Goal: Task Accomplishment & Management: Use online tool/utility

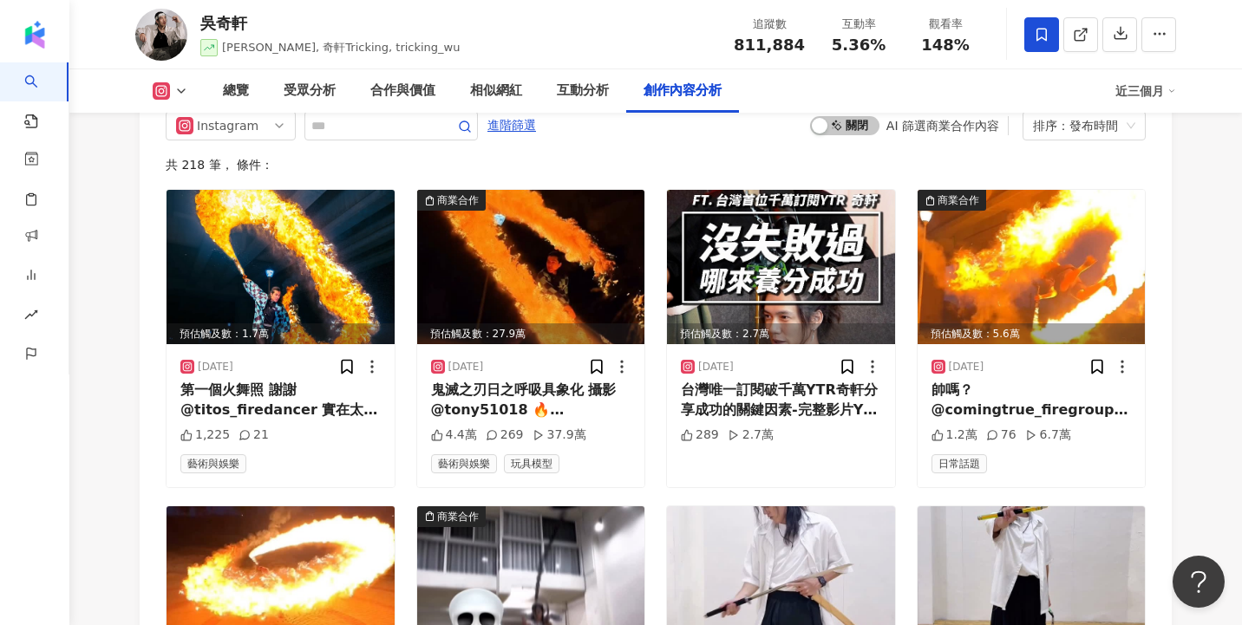
scroll to position [6224, 0]
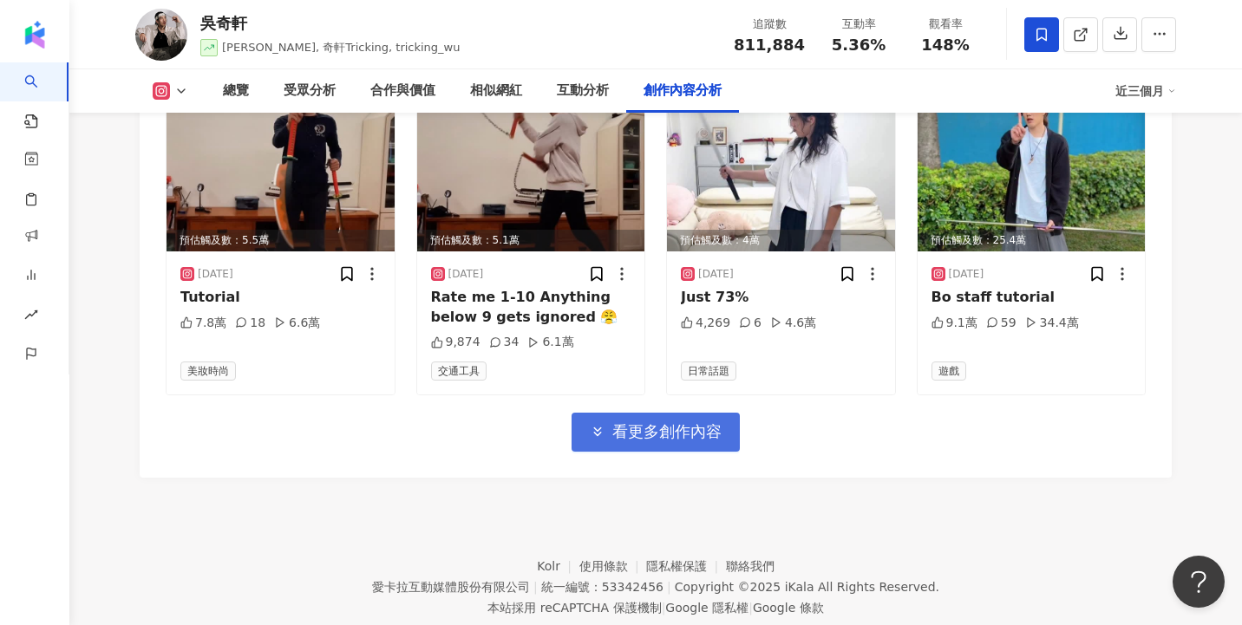
click at [626, 422] on span "看更多創作內容" at bounding box center [666, 431] width 109 height 19
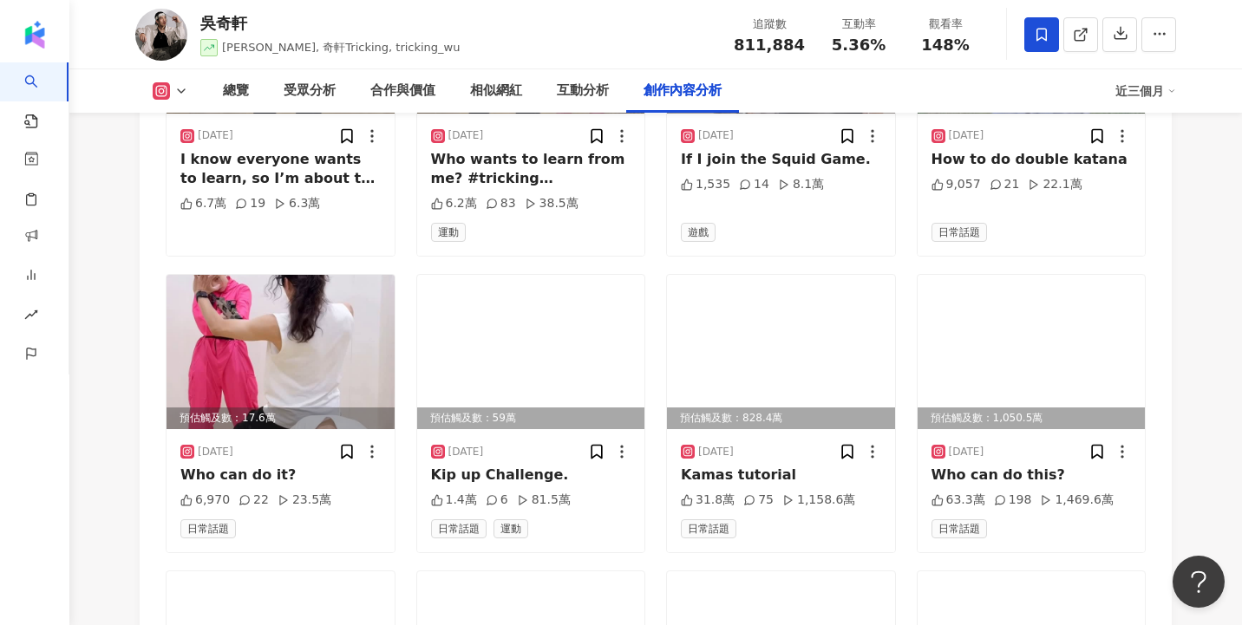
scroll to position [6752, 0]
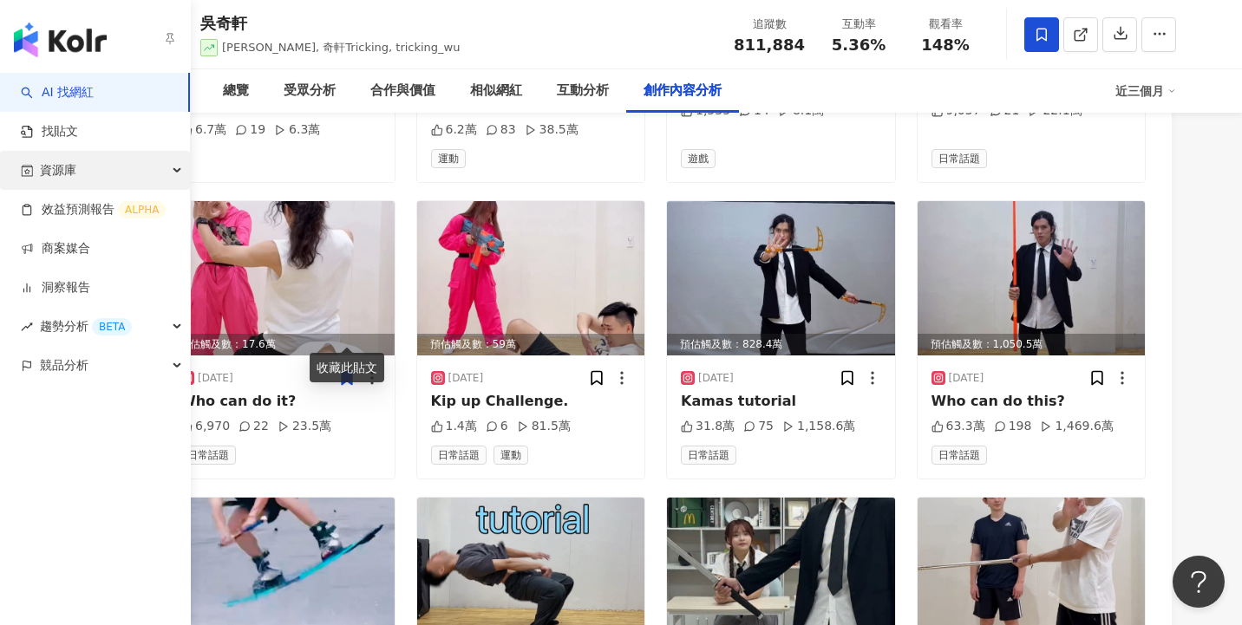
click at [84, 170] on div "資源庫" at bounding box center [95, 170] width 190 height 39
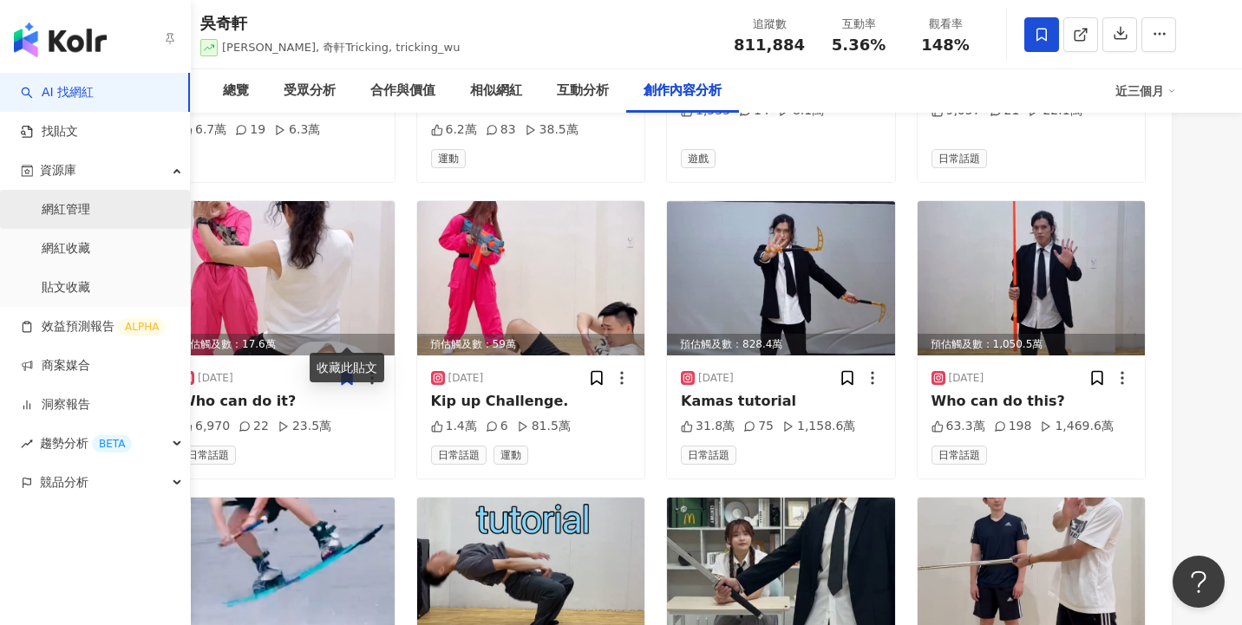
click at [90, 212] on link "網紅管理" at bounding box center [66, 209] width 49 height 17
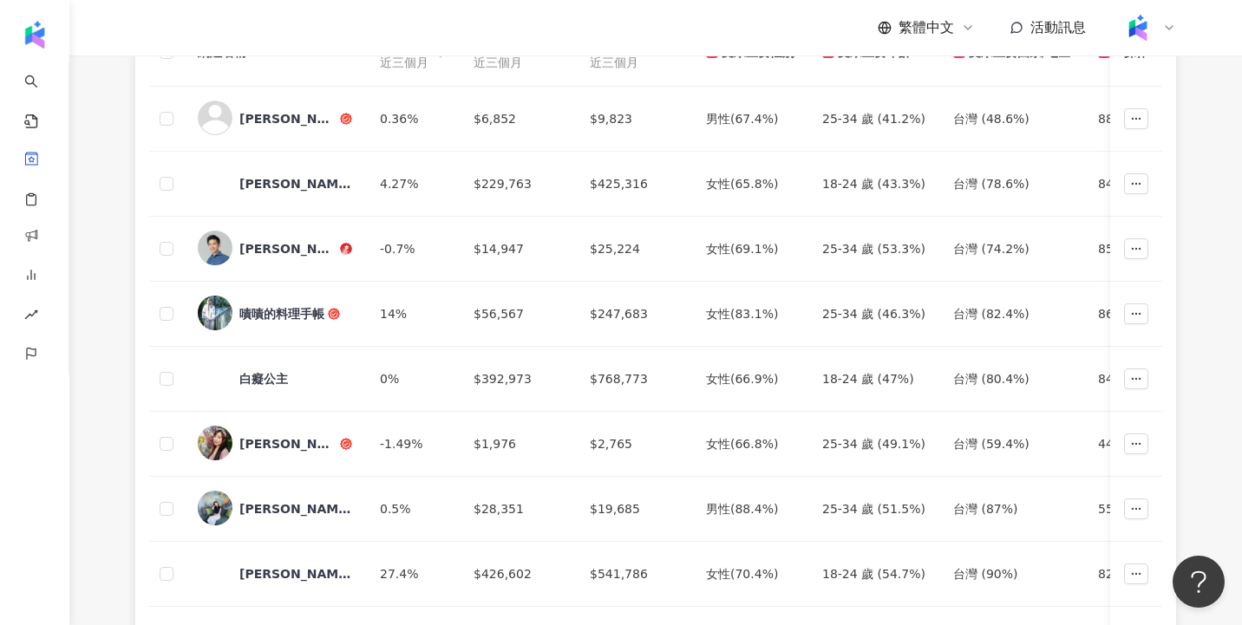
scroll to position [831, 0]
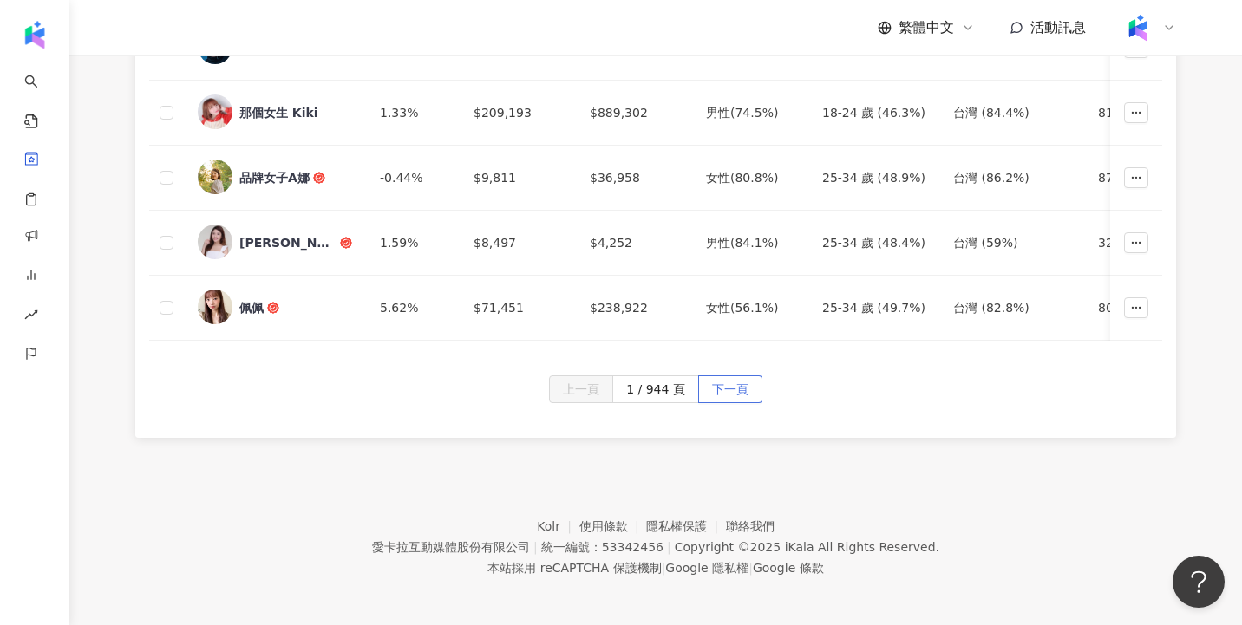
click at [719, 378] on span "下一頁" at bounding box center [730, 390] width 36 height 28
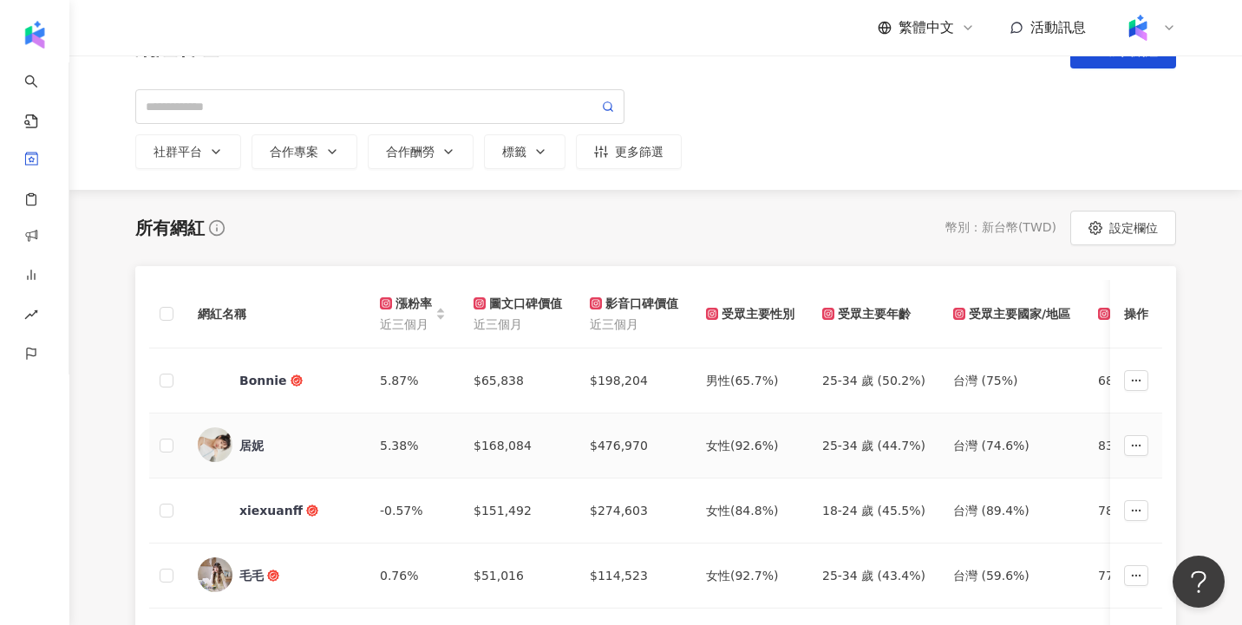
scroll to position [0, 0]
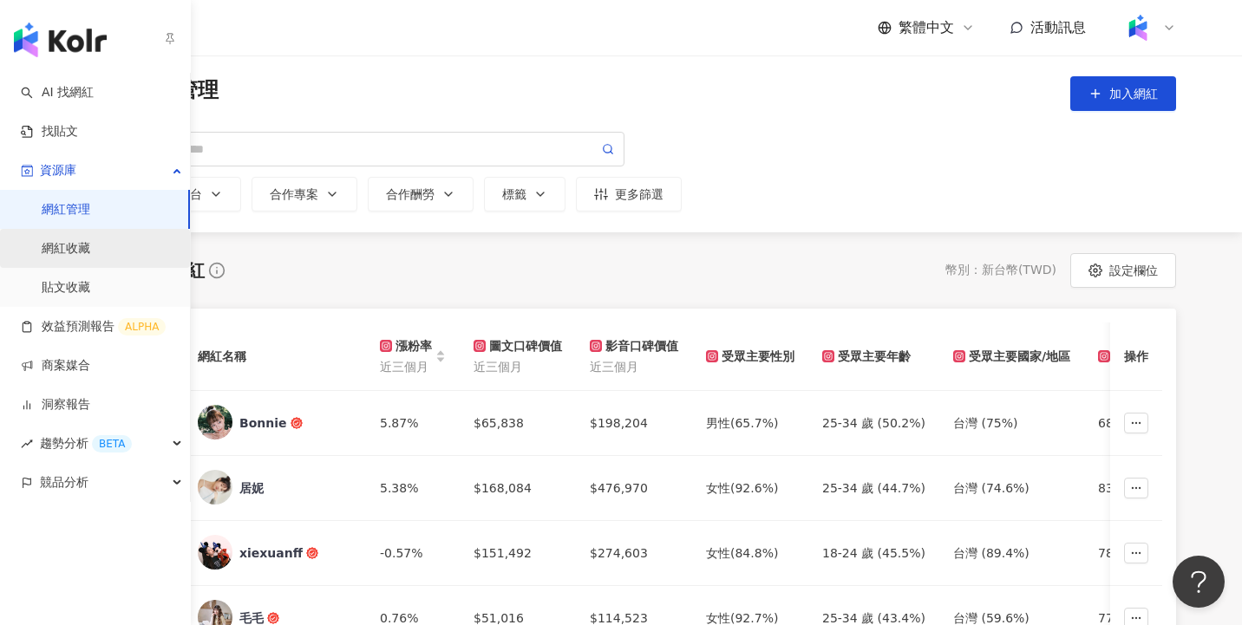
click at [88, 255] on link "網紅收藏" at bounding box center [66, 248] width 49 height 17
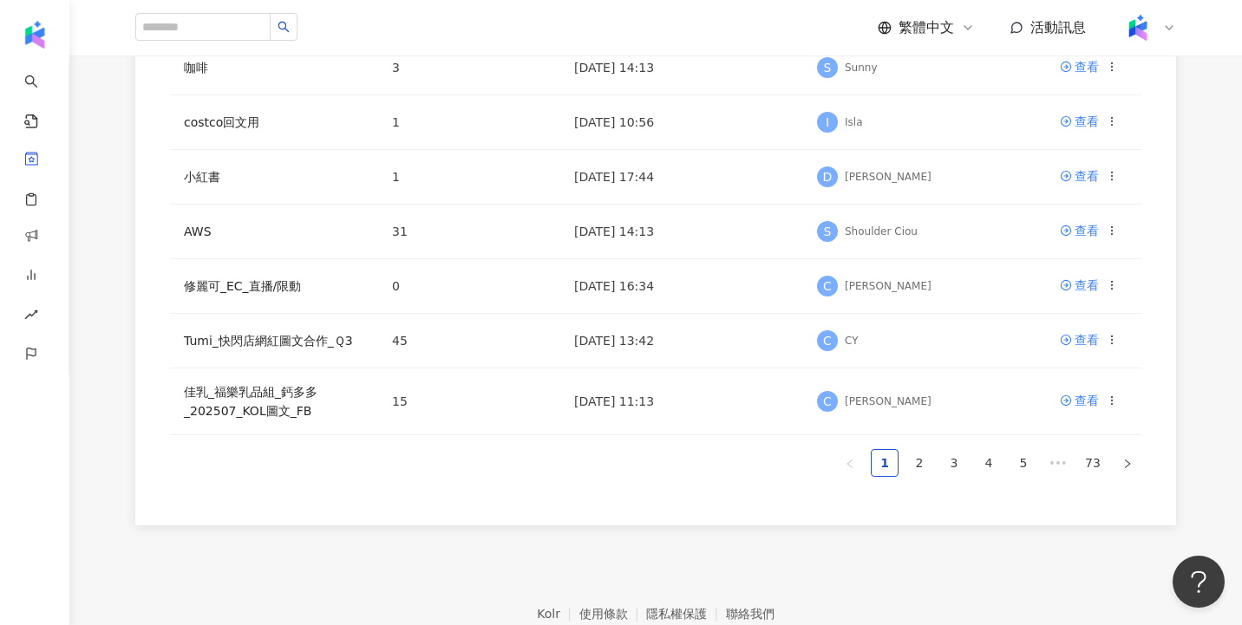
scroll to position [543, 0]
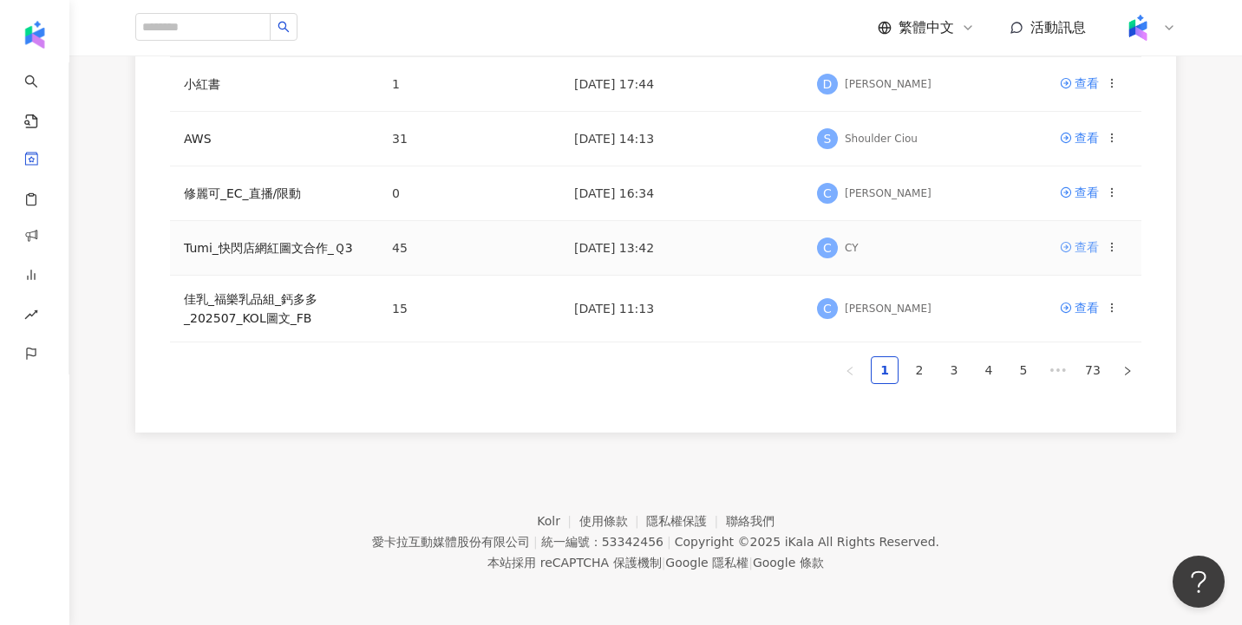
click at [1086, 244] on div "查看" at bounding box center [1086, 247] width 24 height 19
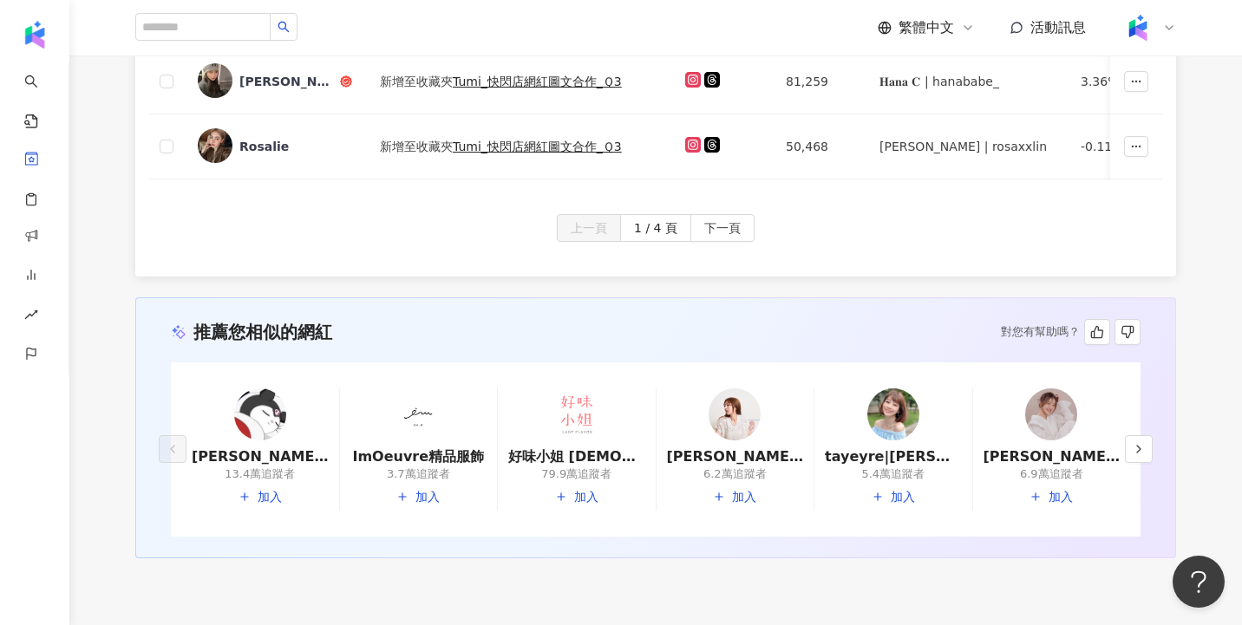
scroll to position [947, 0]
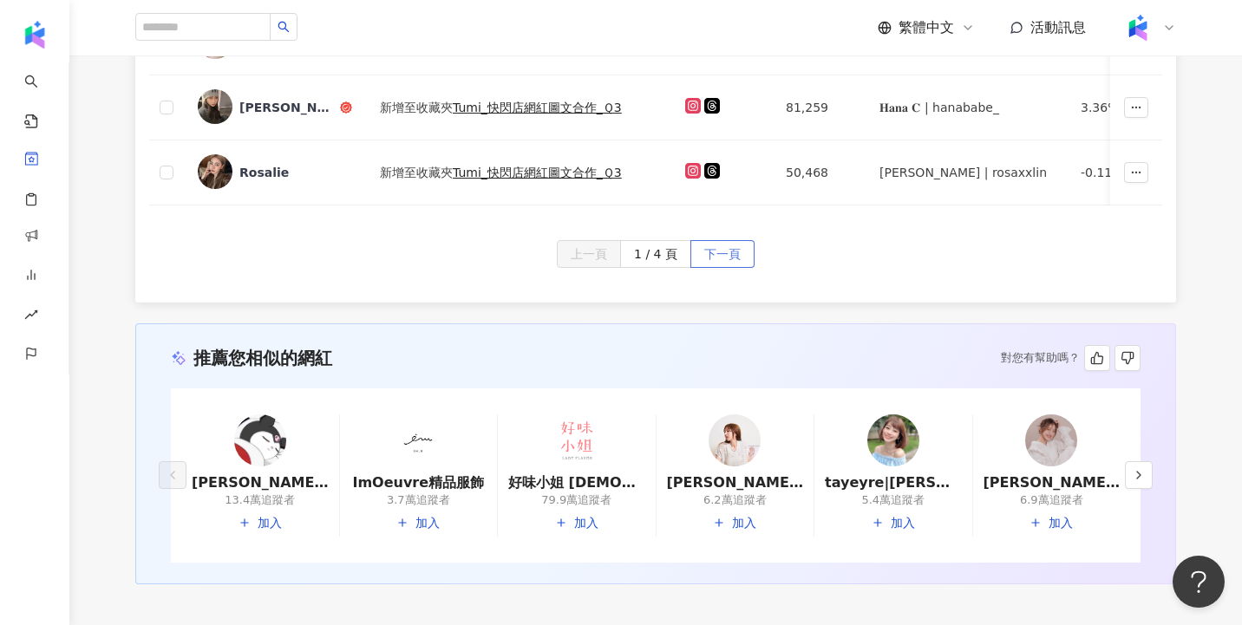
click at [722, 246] on span "下一頁" at bounding box center [722, 255] width 36 height 28
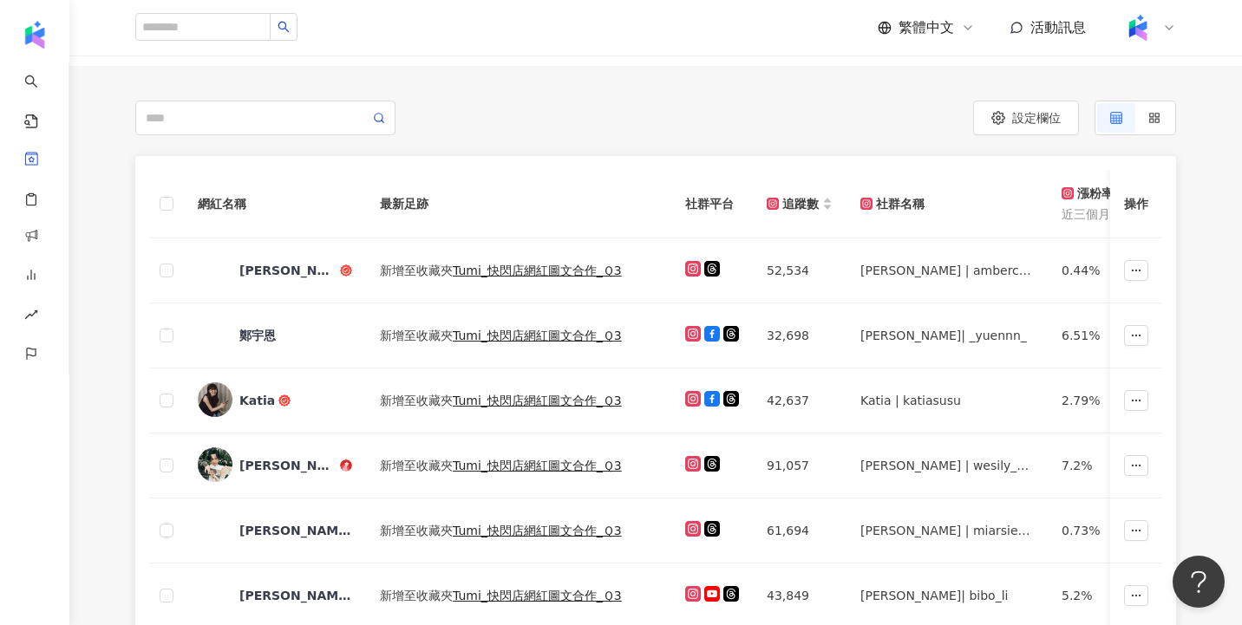
scroll to position [0, 0]
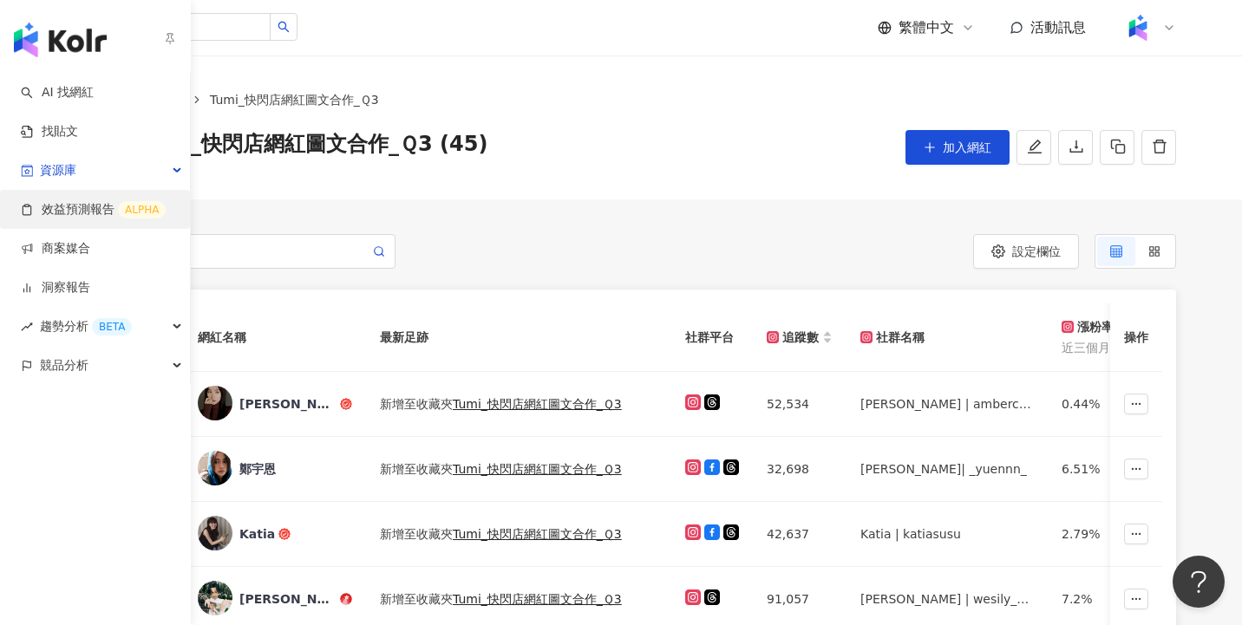
click at [98, 206] on link "效益預測報告 ALPHA" at bounding box center [93, 209] width 145 height 17
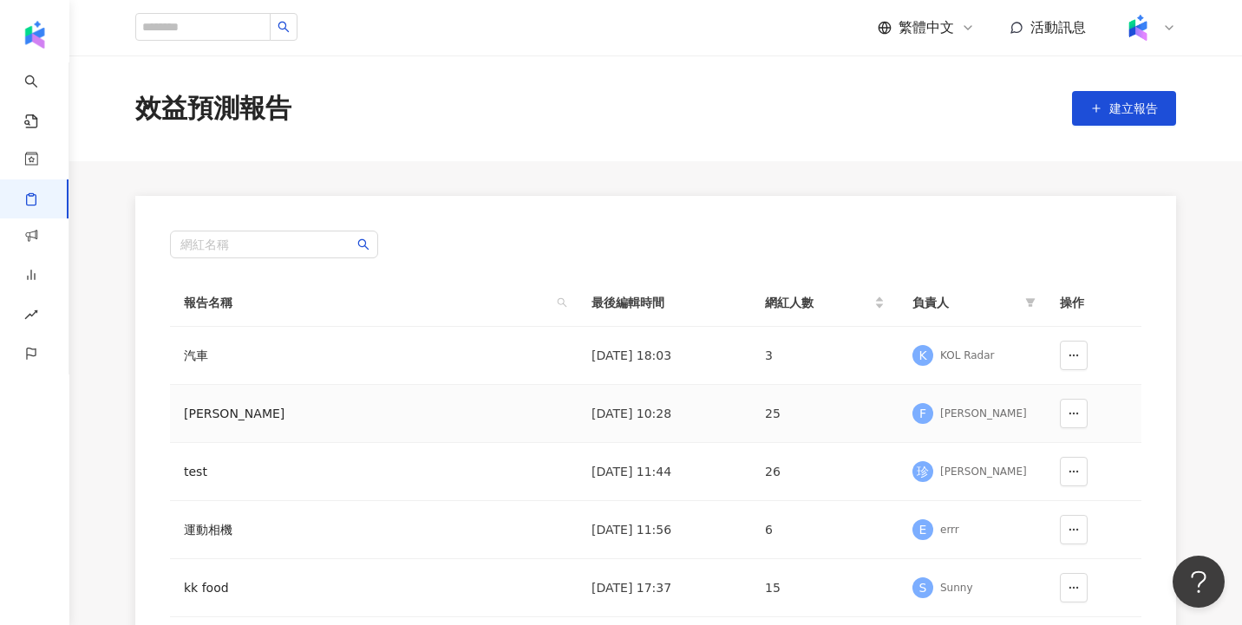
click at [1006, 423] on div "F [PERSON_NAME]" at bounding box center [972, 414] width 120 height 26
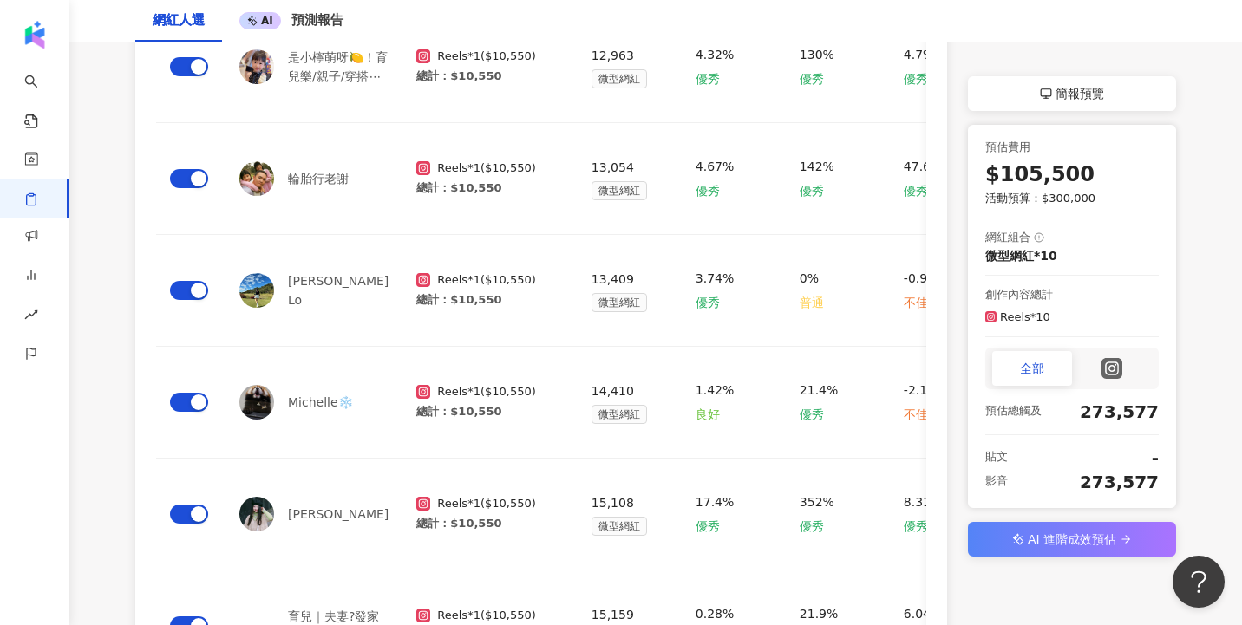
scroll to position [1131, 0]
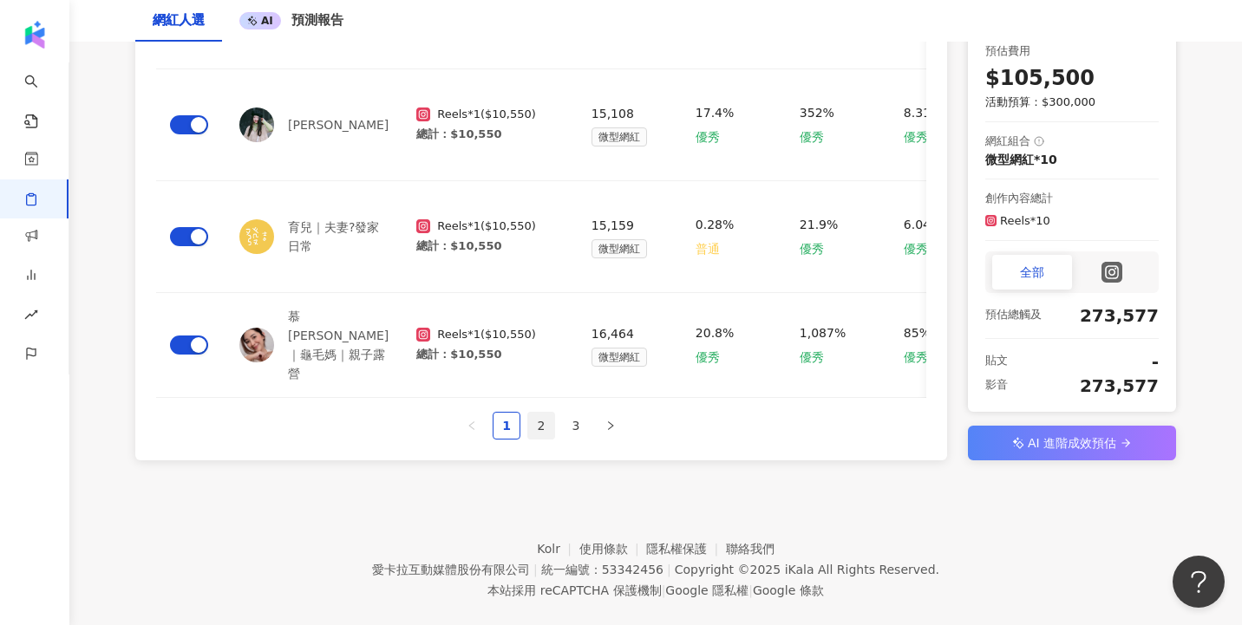
click at [540, 413] on link "2" at bounding box center [541, 426] width 26 height 26
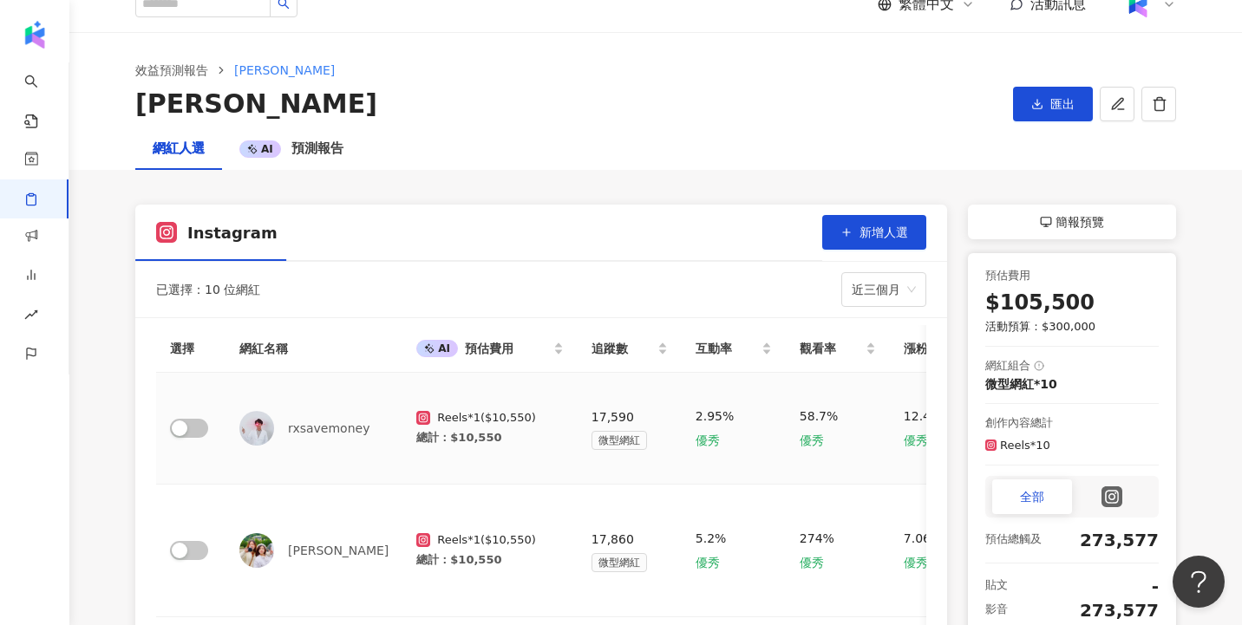
scroll to position [19, 0]
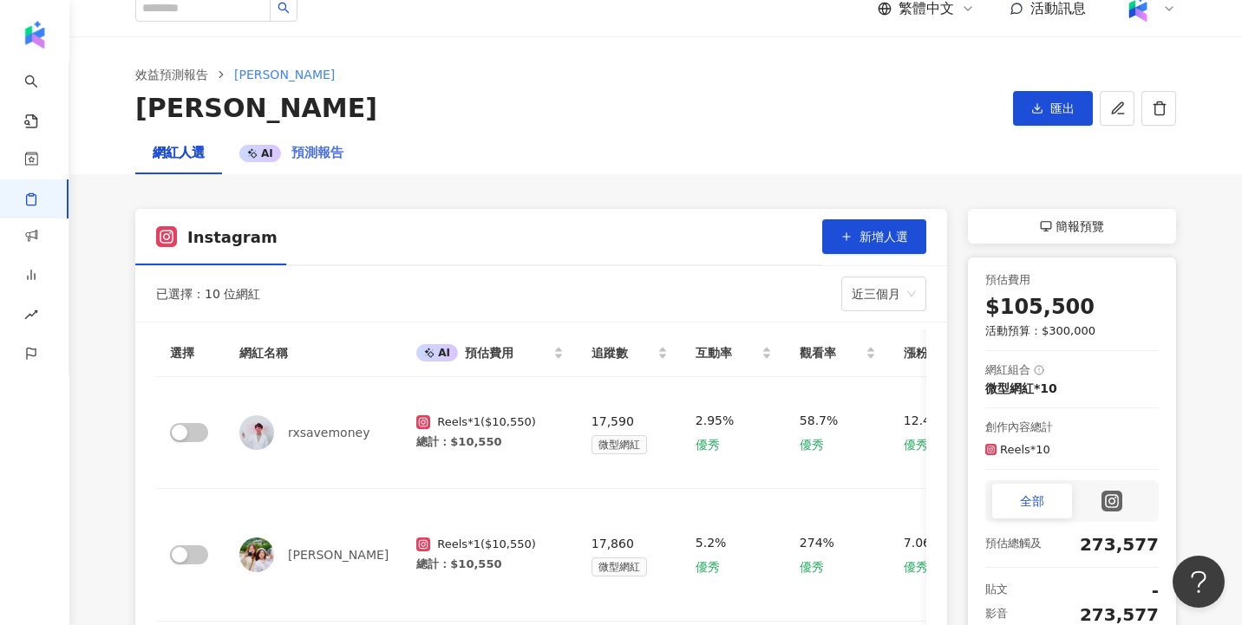
click at [327, 164] on div "AI 預測報告" at bounding box center [291, 154] width 139 height 42
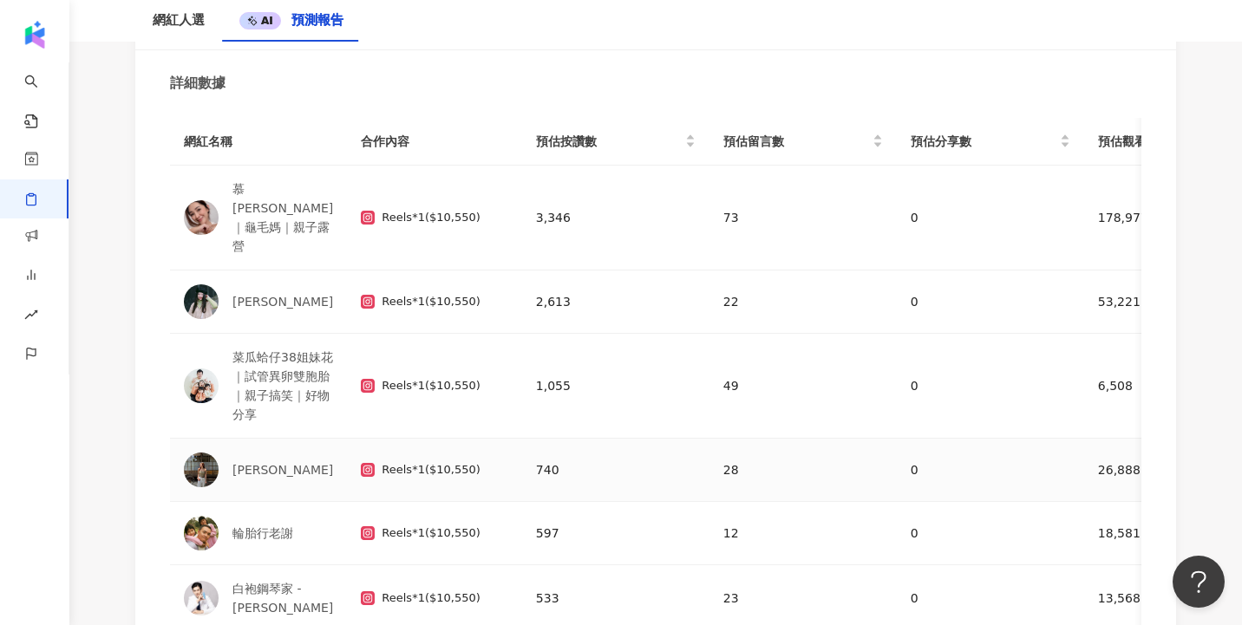
scroll to position [1385, 0]
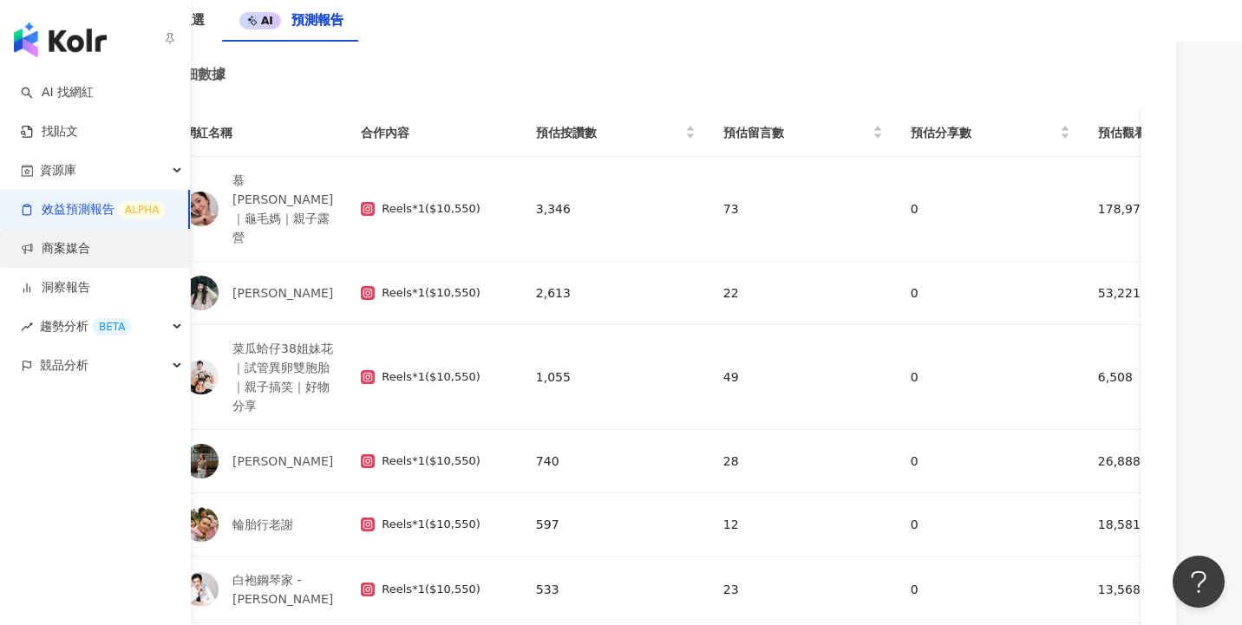
click at [90, 258] on link "商案媒合" at bounding box center [55, 248] width 69 height 17
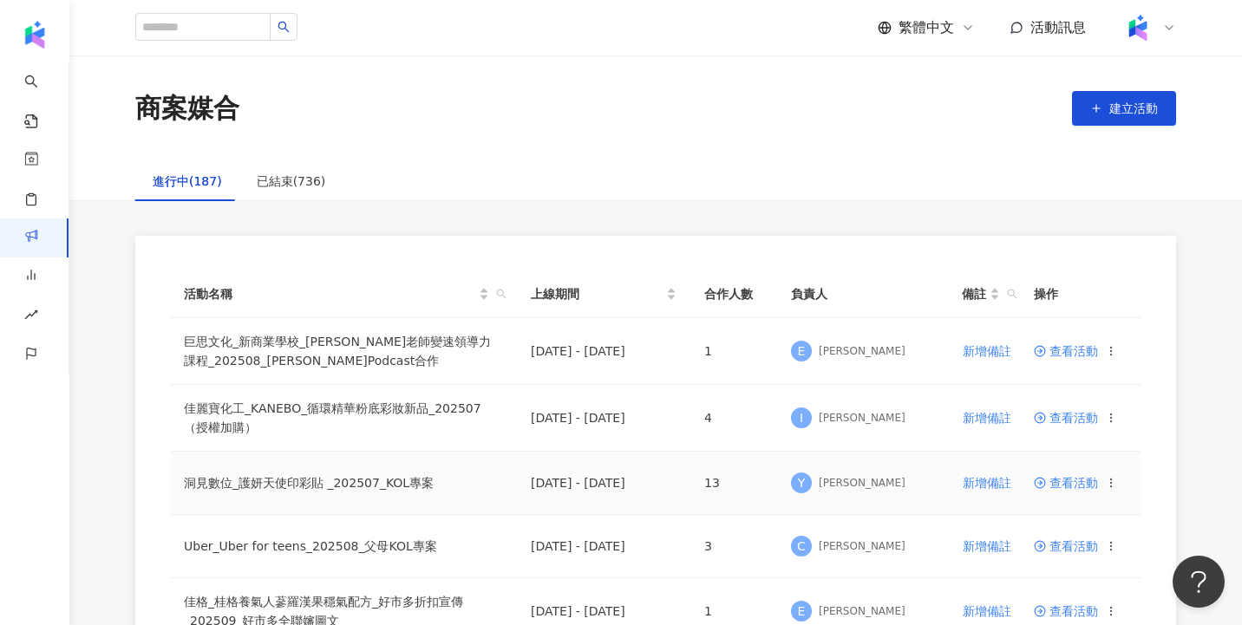
click at [1072, 487] on span "查看活動" at bounding box center [1066, 483] width 64 height 12
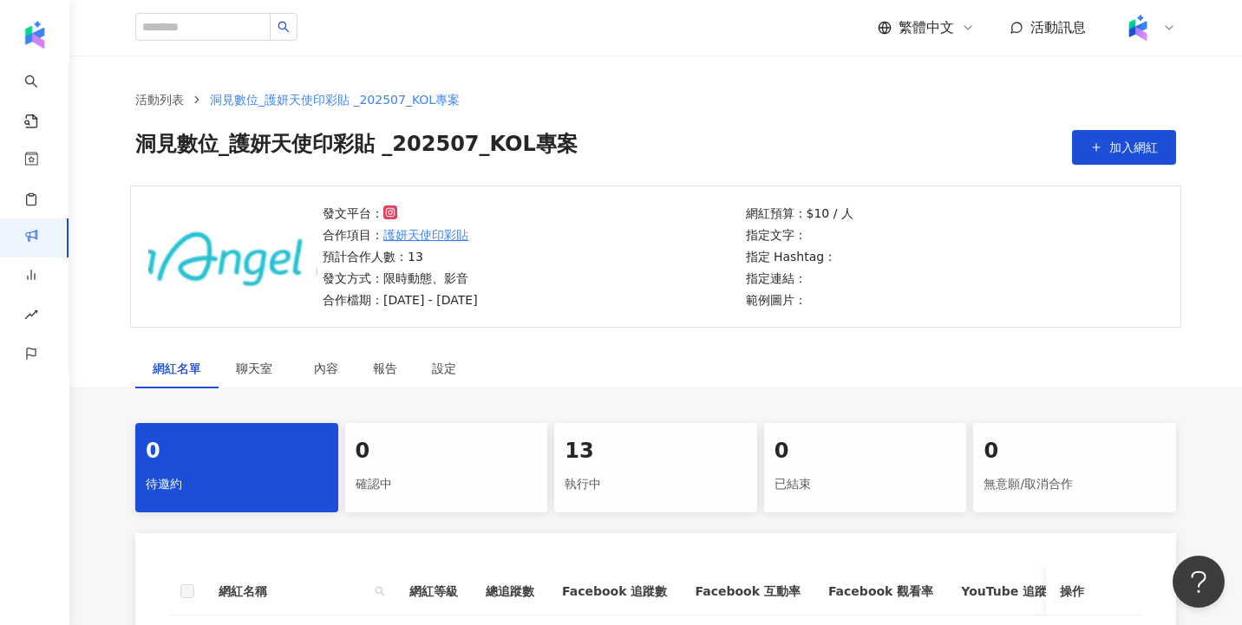
click at [662, 458] on div "13" at bounding box center [655, 451] width 182 height 29
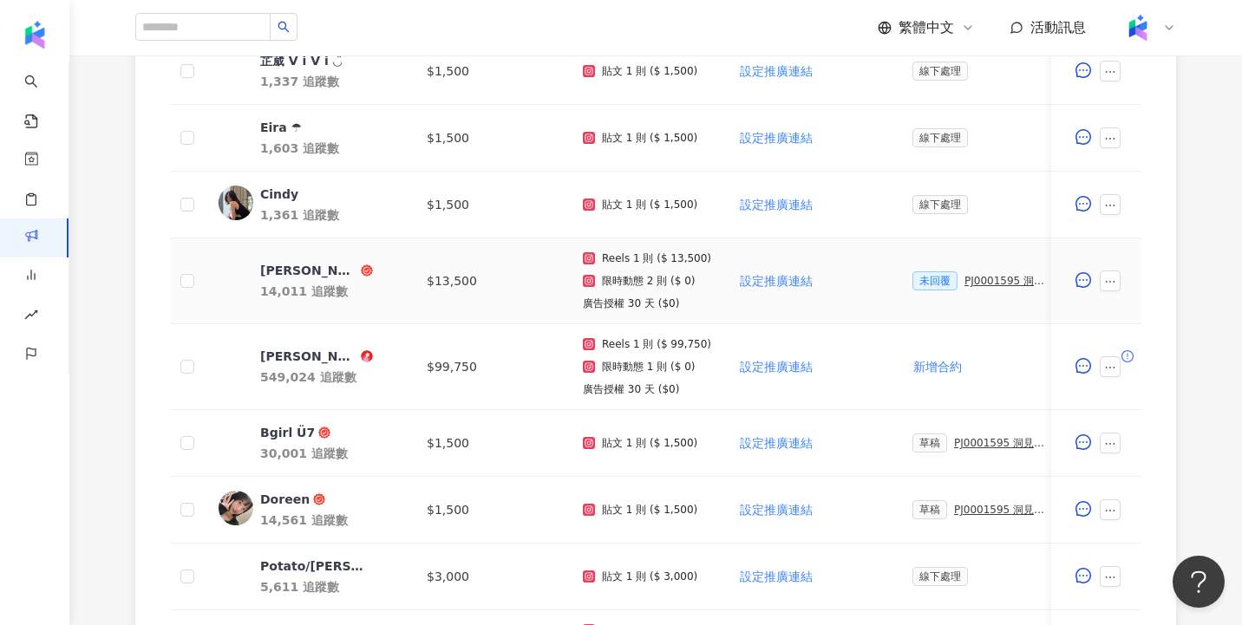
scroll to position [1022, 0]
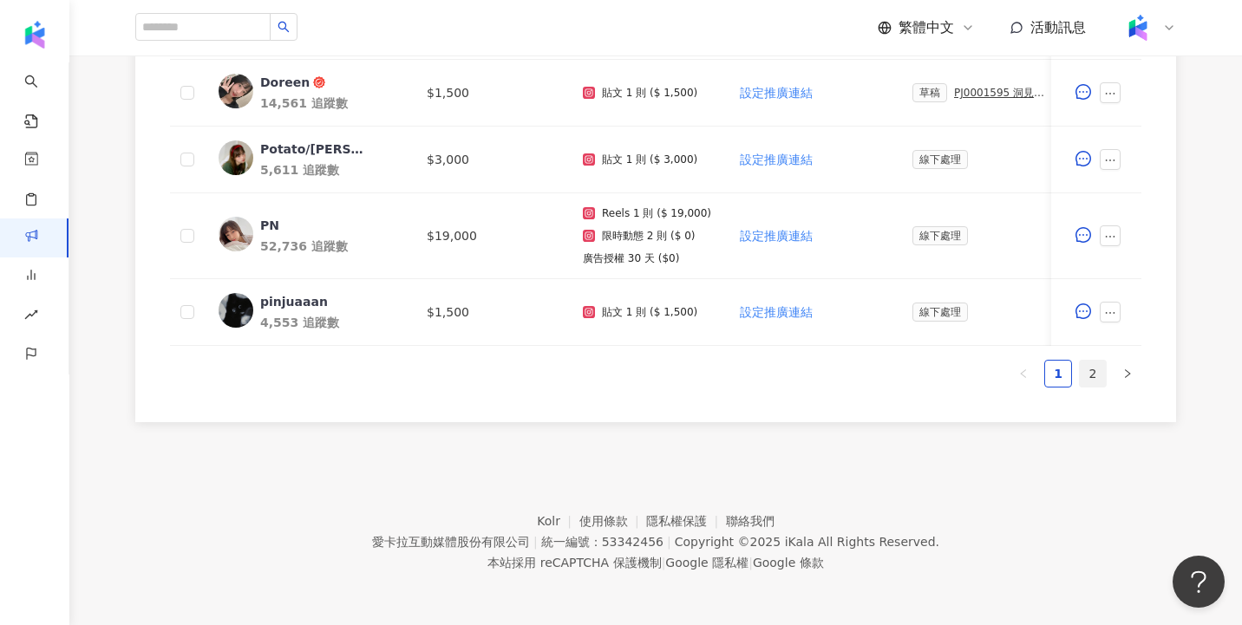
click at [1089, 374] on link "2" at bounding box center [1093, 374] width 26 height 26
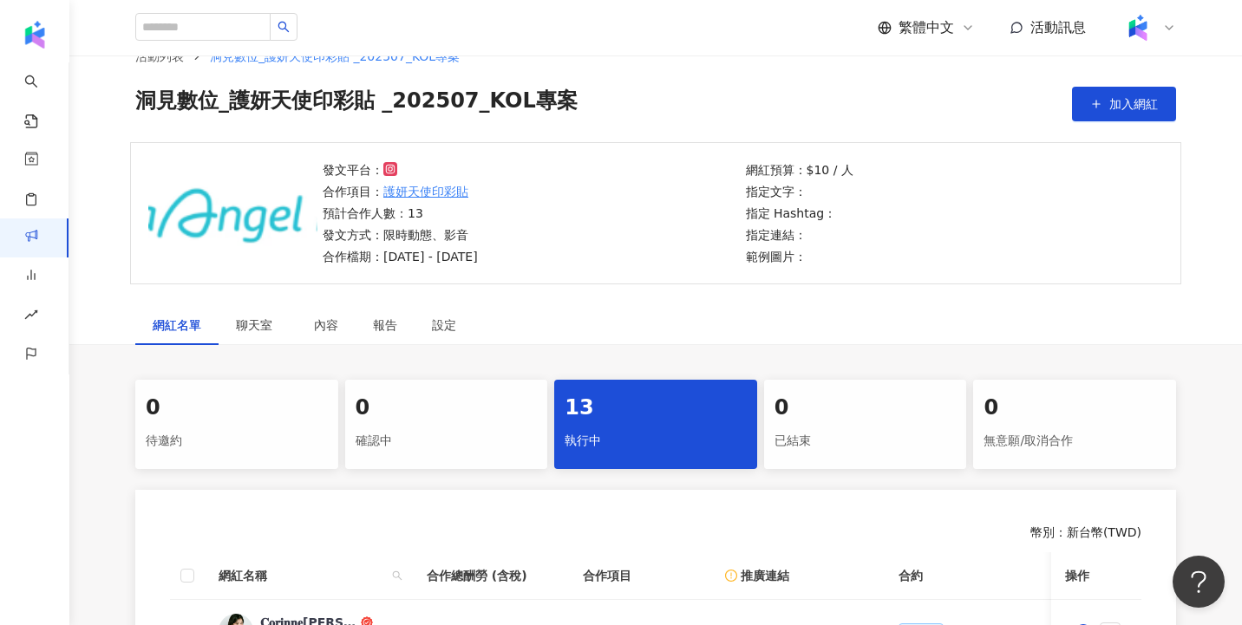
scroll to position [0, 0]
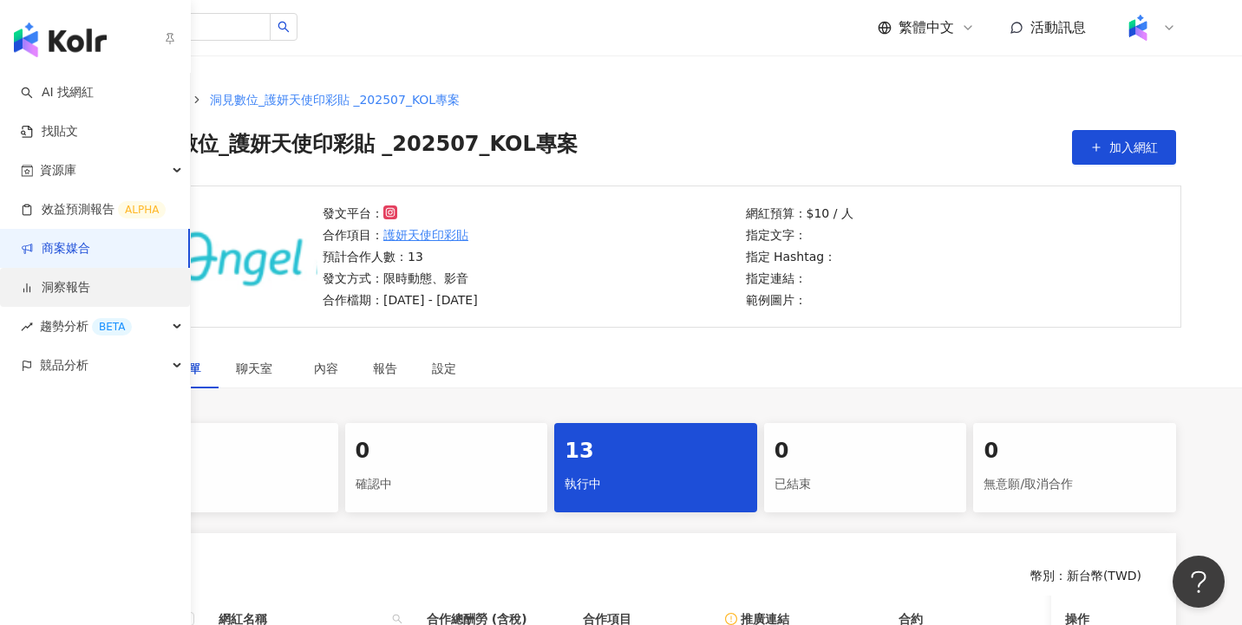
click at [82, 287] on link "洞察報告" at bounding box center [55, 287] width 69 height 17
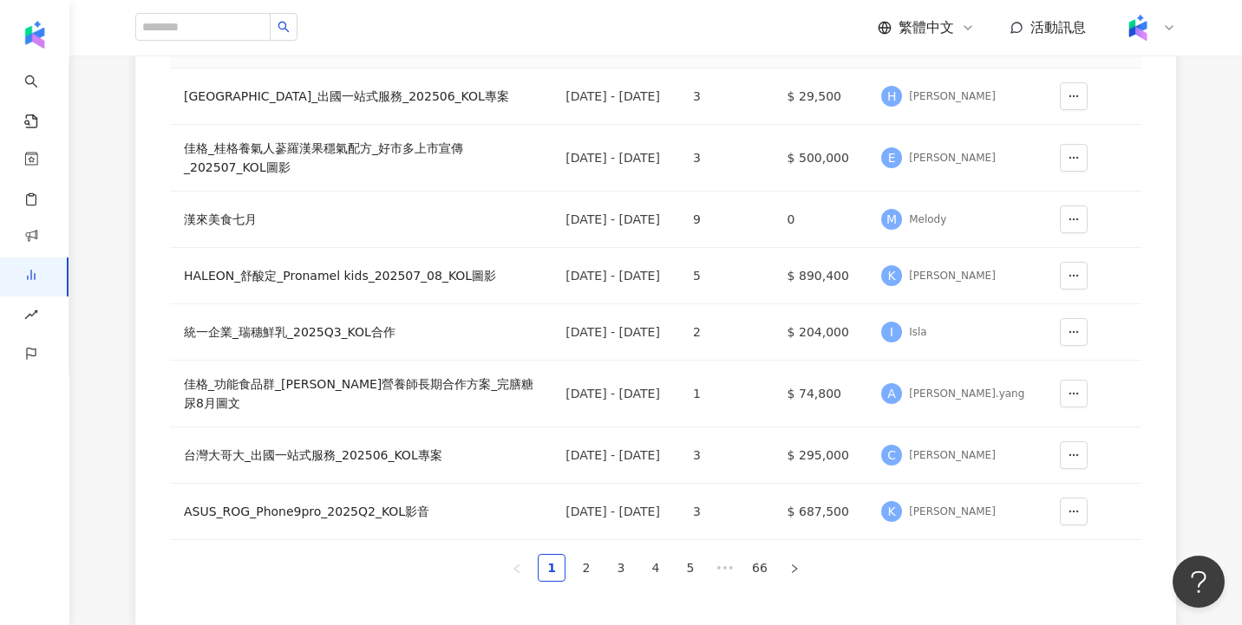
scroll to position [638, 0]
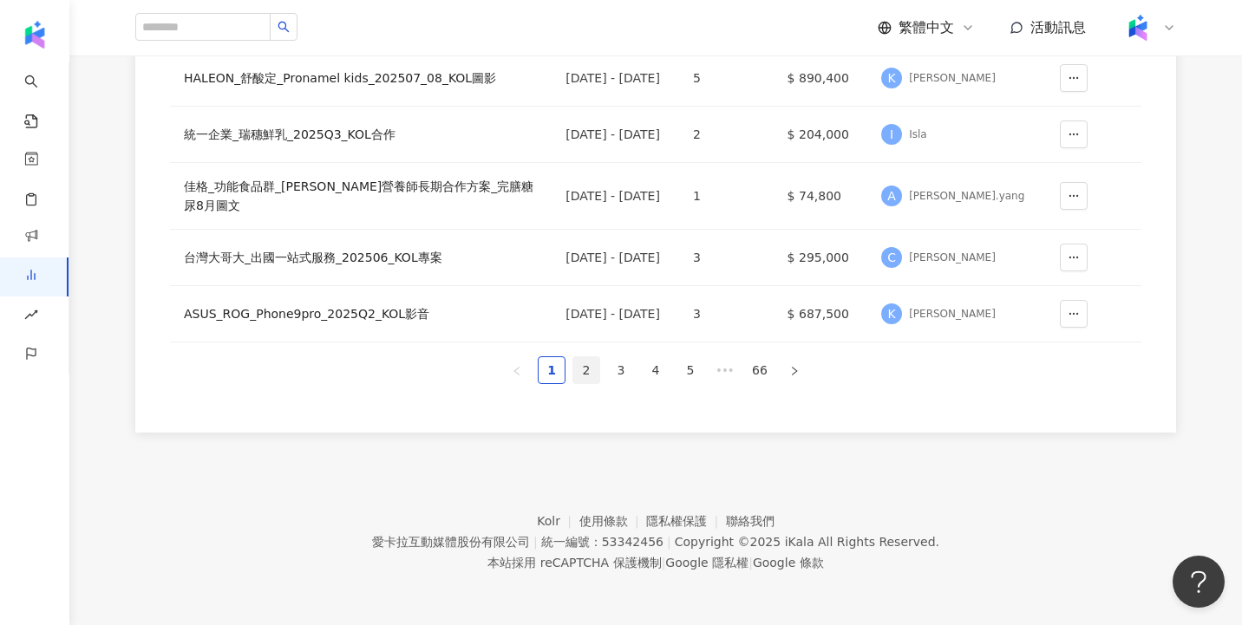
click at [587, 366] on link "2" at bounding box center [586, 370] width 26 height 26
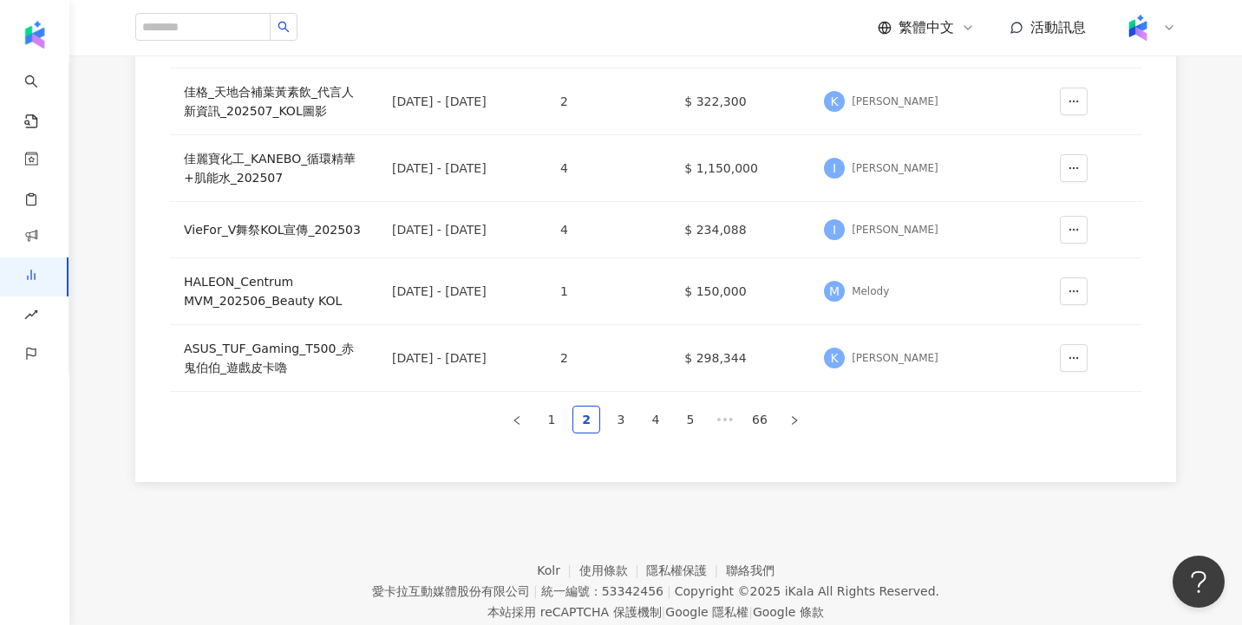
scroll to position [632, 0]
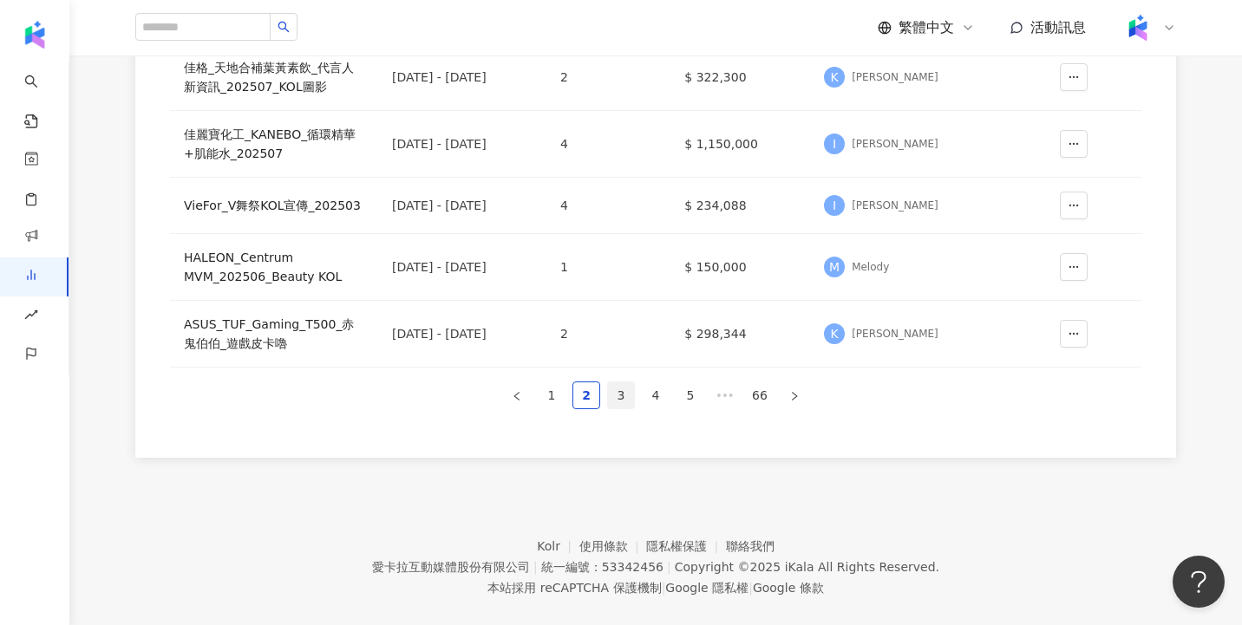
click at [617, 384] on link "3" at bounding box center [621, 395] width 26 height 26
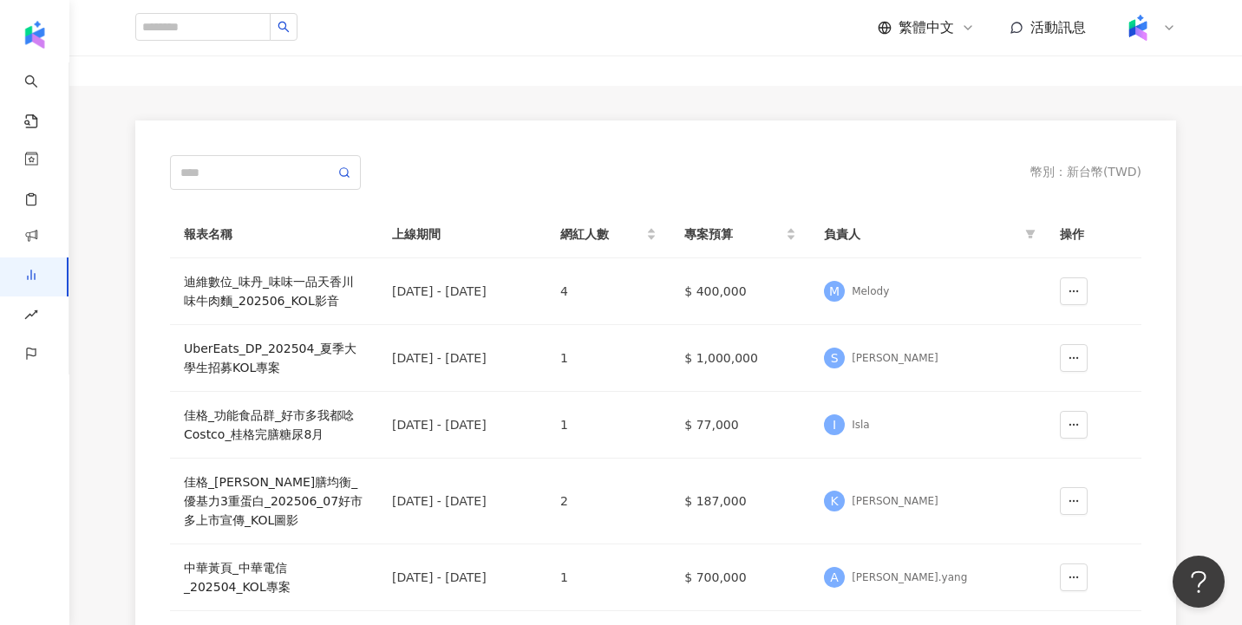
scroll to position [0, 0]
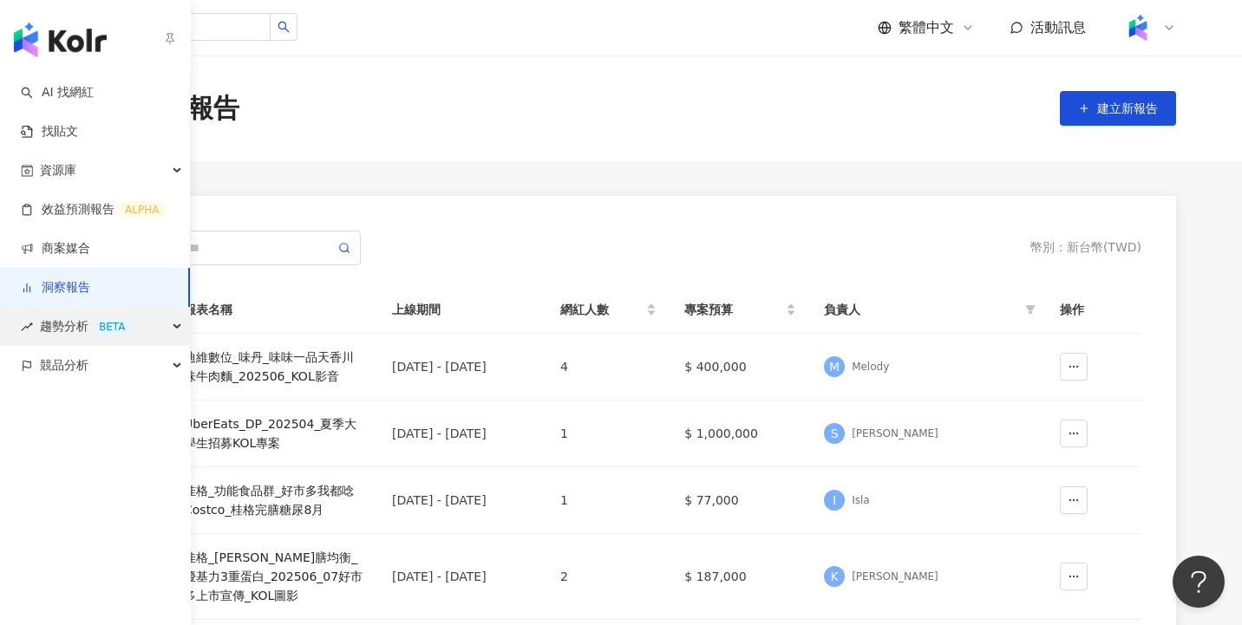
click at [45, 322] on span "趨勢分析 BETA" at bounding box center [86, 326] width 92 height 39
click at [70, 336] on span "趨勢分析 BETA" at bounding box center [86, 326] width 92 height 39
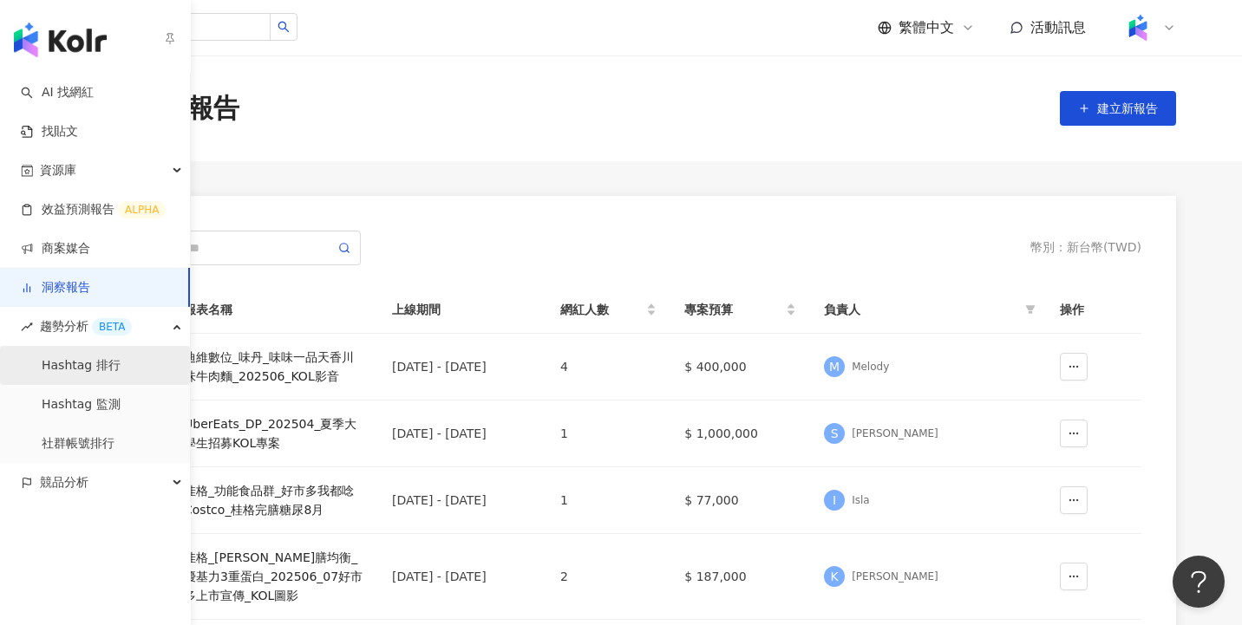
click at [91, 363] on link "Hashtag 排行" at bounding box center [81, 365] width 79 height 17
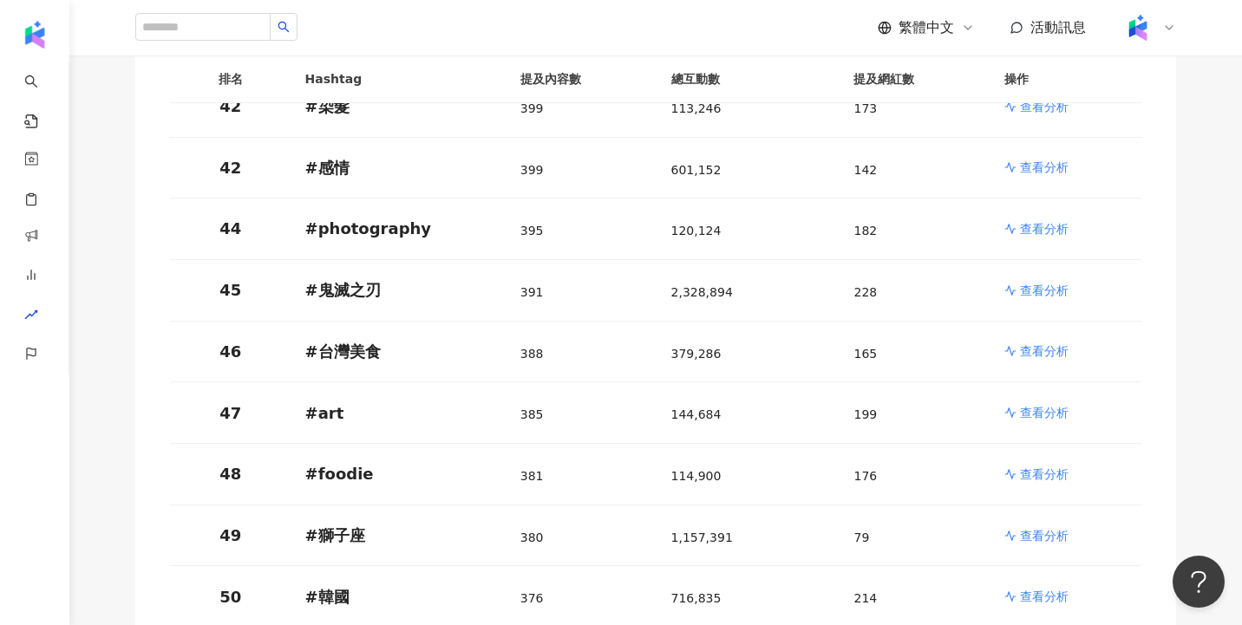
scroll to position [2646, 0]
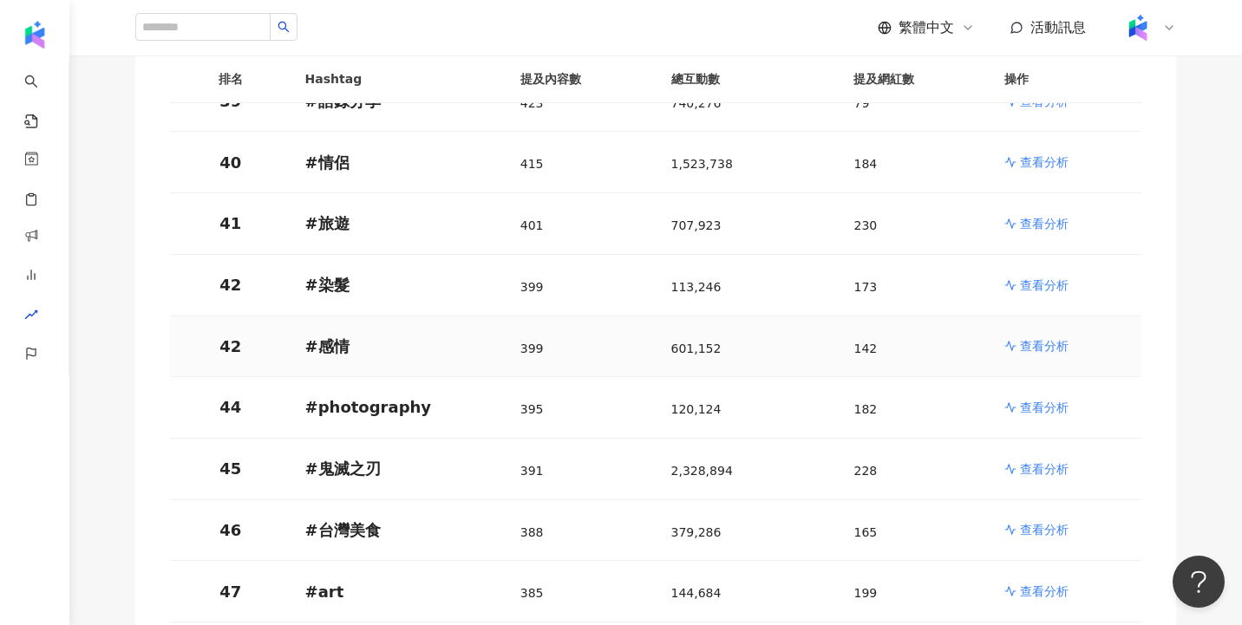
click at [1041, 316] on td "查看分析" at bounding box center [1065, 347] width 151 height 62
click at [1041, 337] on p "查看分析" at bounding box center [1044, 345] width 49 height 17
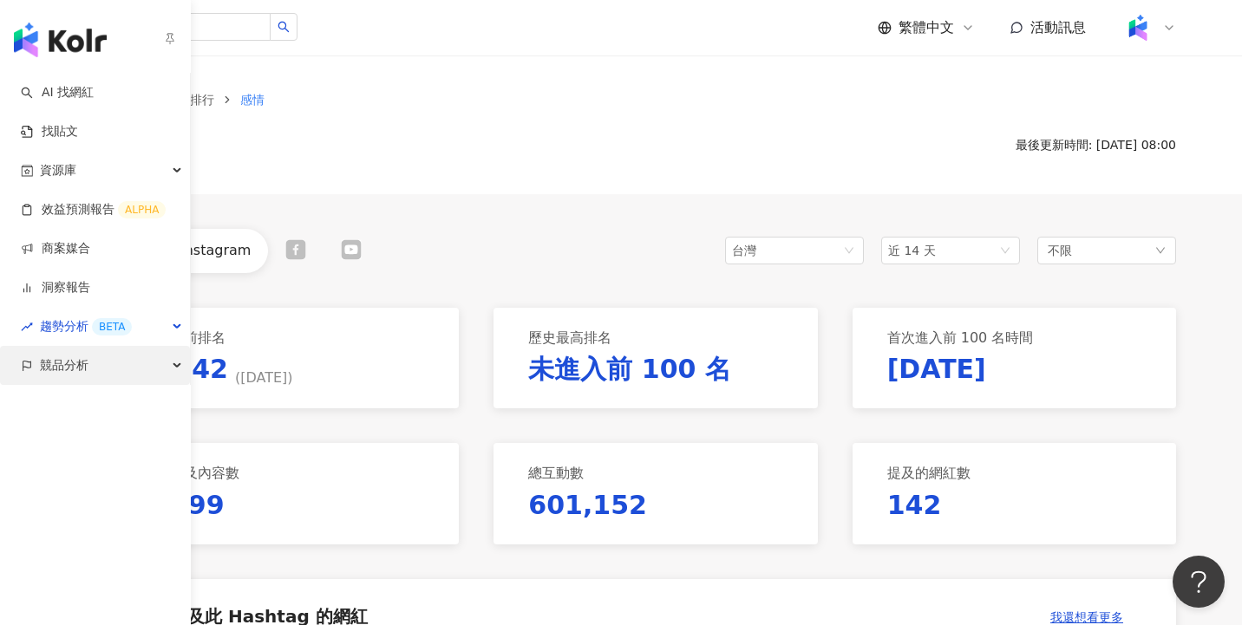
click at [69, 356] on span "競品分析" at bounding box center [64, 365] width 49 height 39
click at [95, 370] on div "競品分析" at bounding box center [95, 365] width 190 height 39
click at [95, 366] on div "競品分析" at bounding box center [95, 365] width 190 height 39
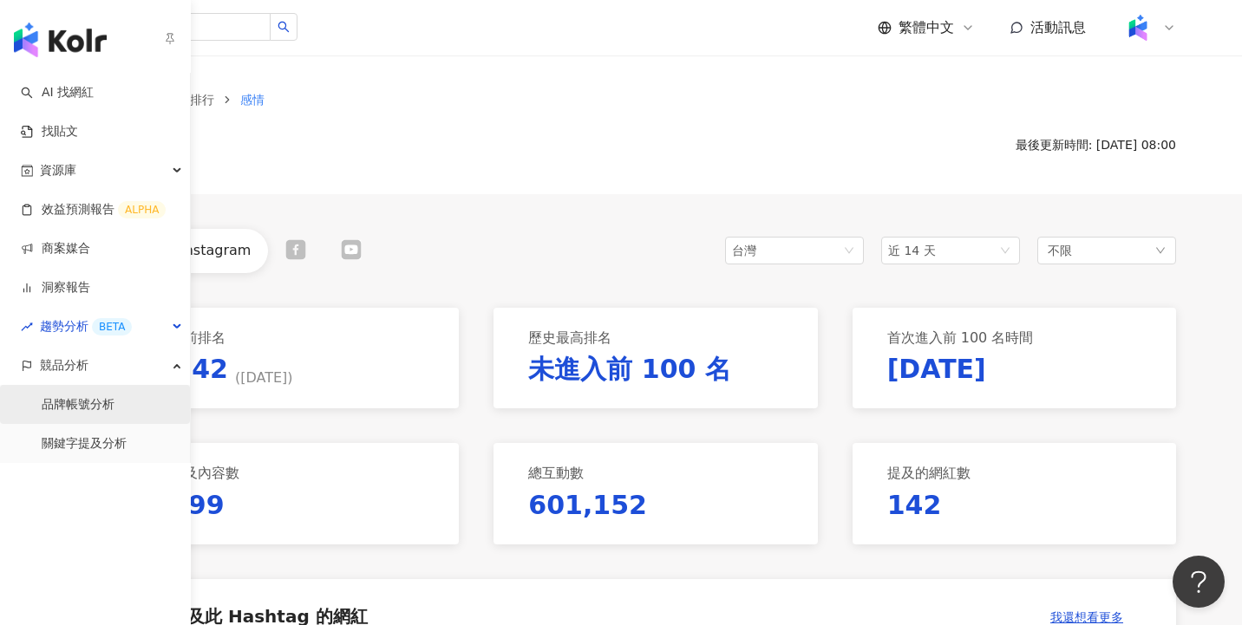
click at [96, 398] on link "品牌帳號分析" at bounding box center [78, 404] width 73 height 17
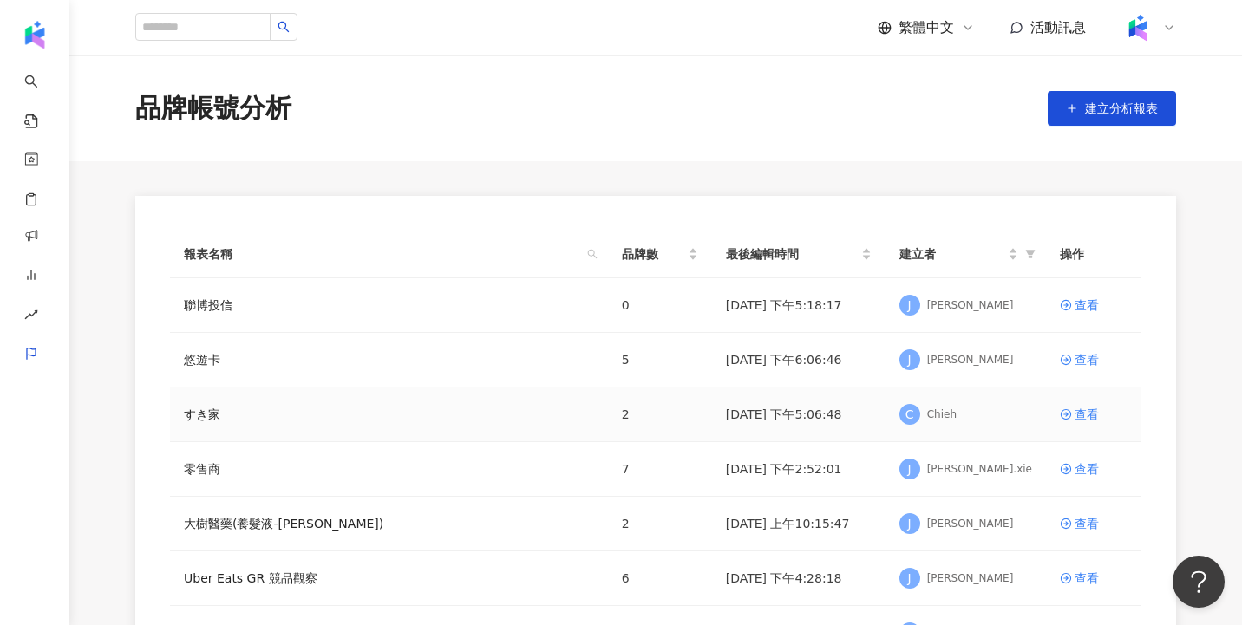
scroll to position [482, 0]
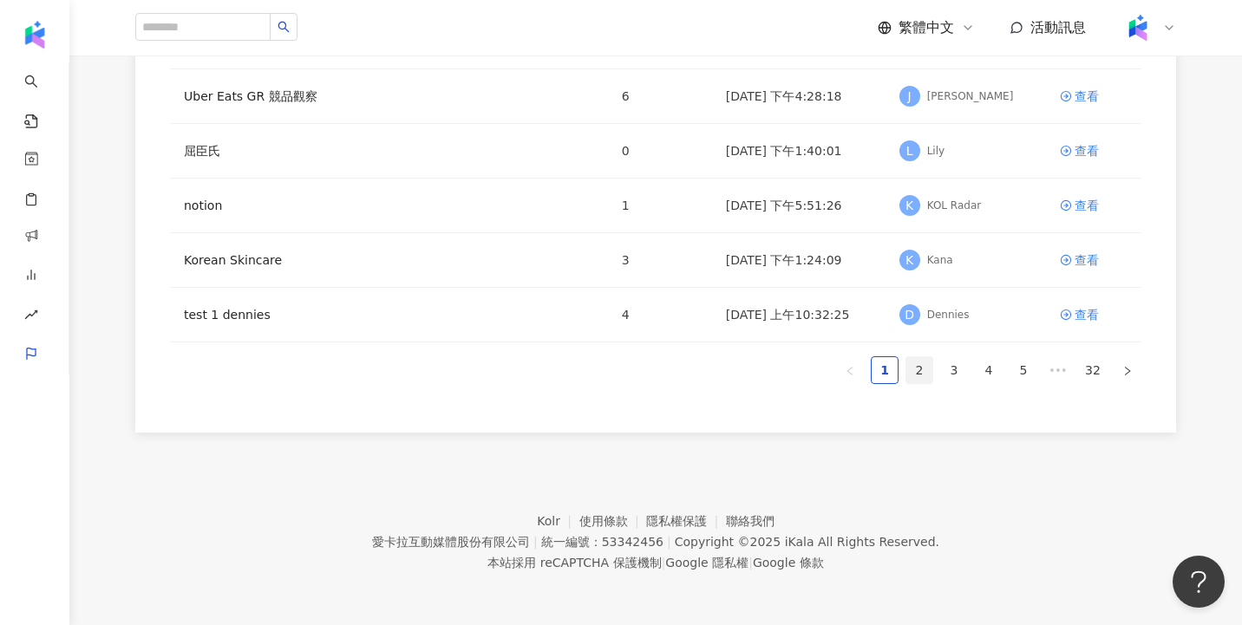
click at [915, 369] on link "2" at bounding box center [919, 370] width 26 height 26
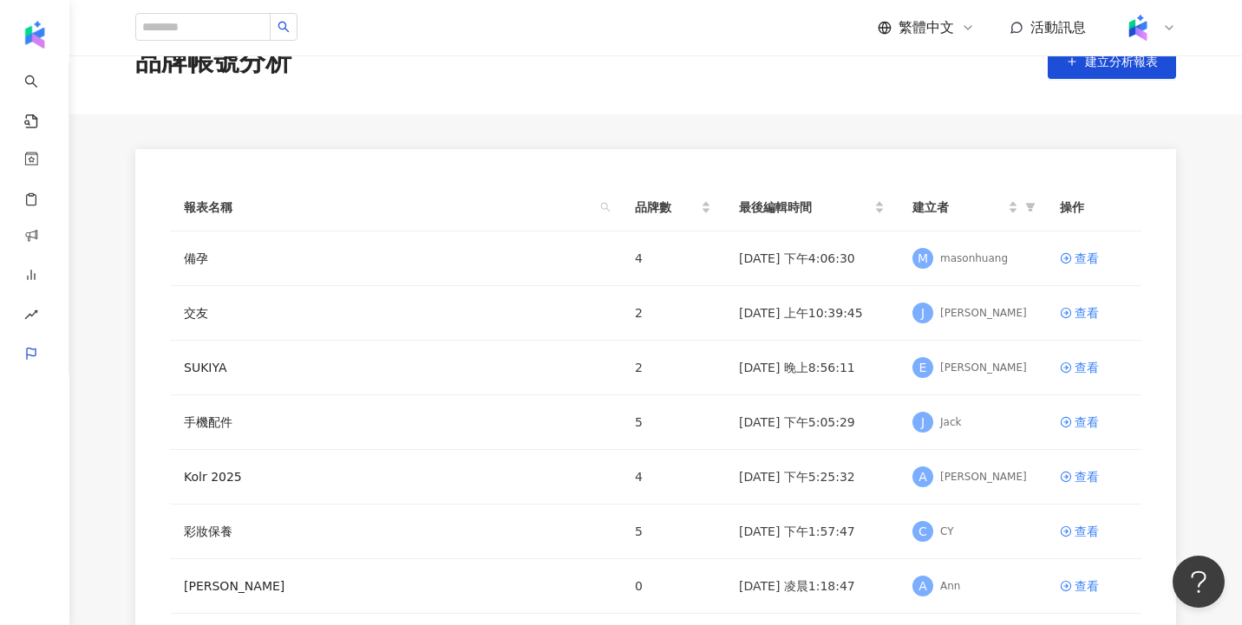
scroll to position [0, 0]
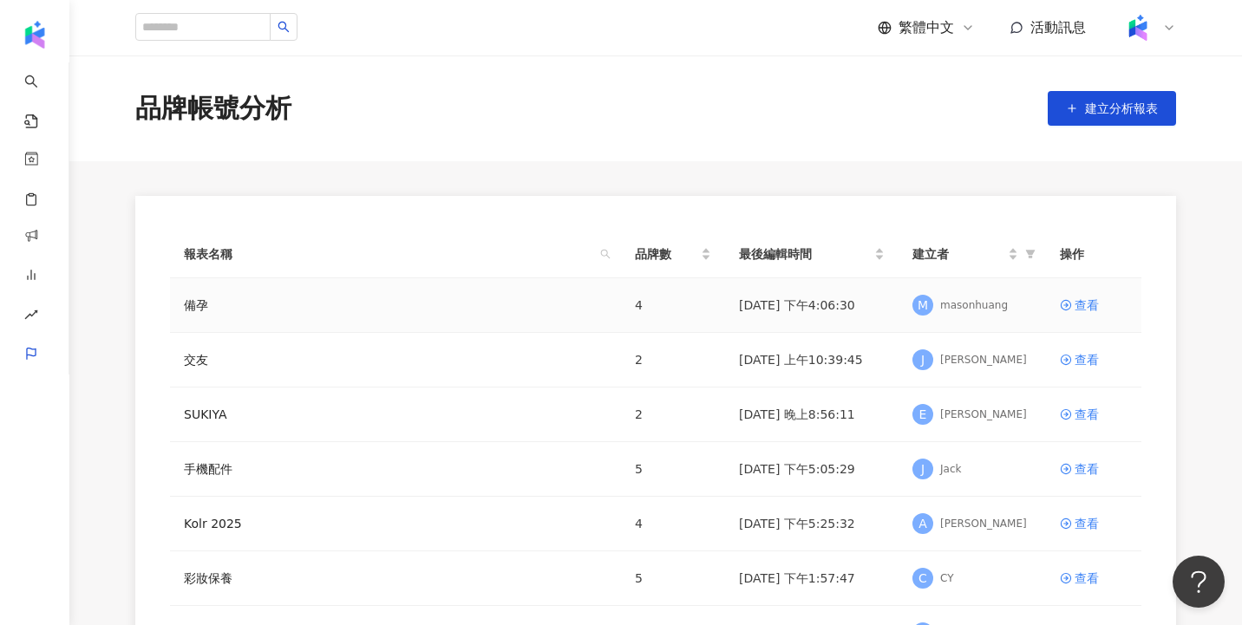
click at [831, 308] on td "[DATE] 下午4:06:30" at bounding box center [811, 305] width 173 height 55
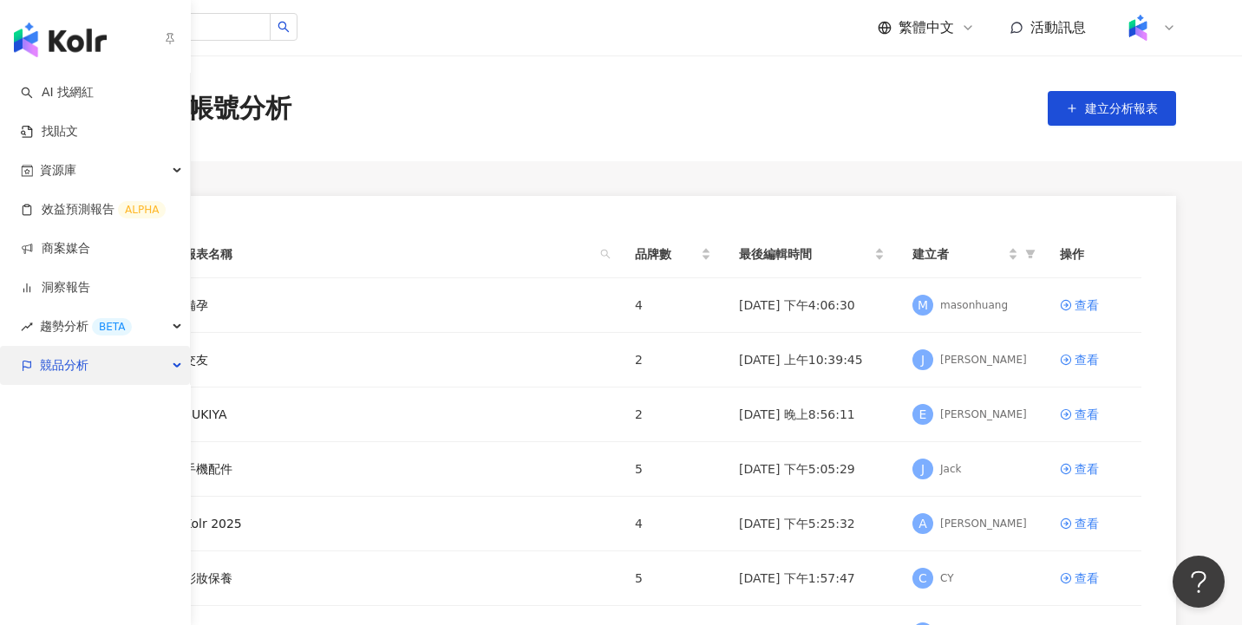
click at [181, 364] on div "競品分析" at bounding box center [95, 365] width 190 height 39
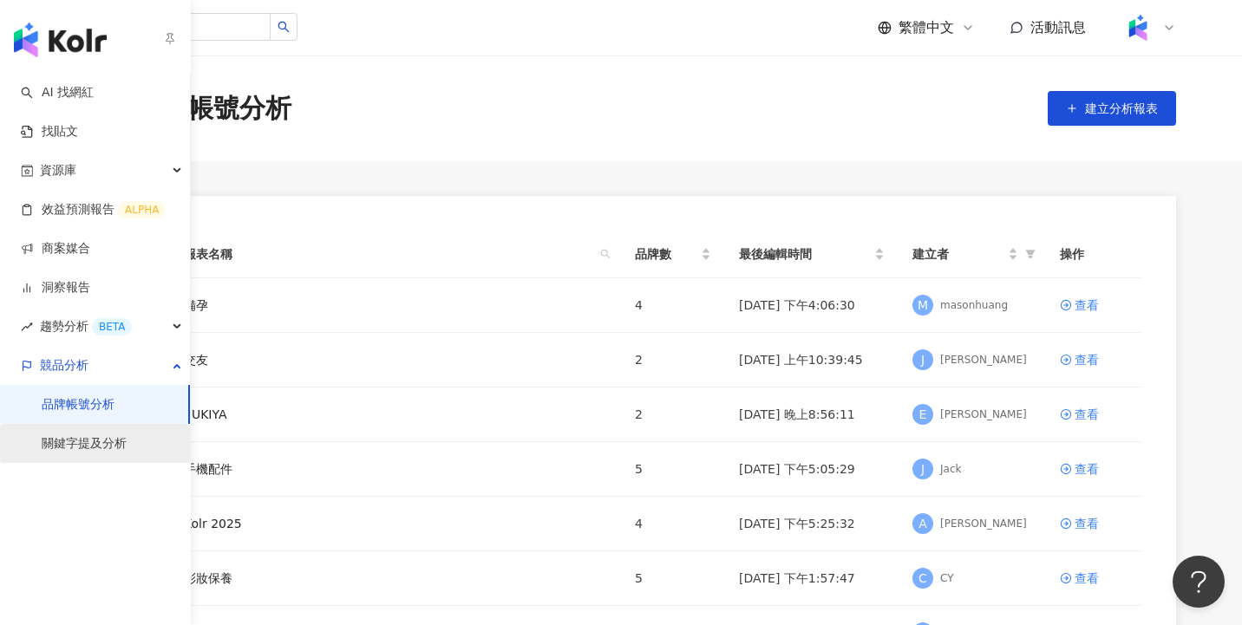
click at [125, 447] on link "關鍵字提及分析" at bounding box center [84, 443] width 85 height 17
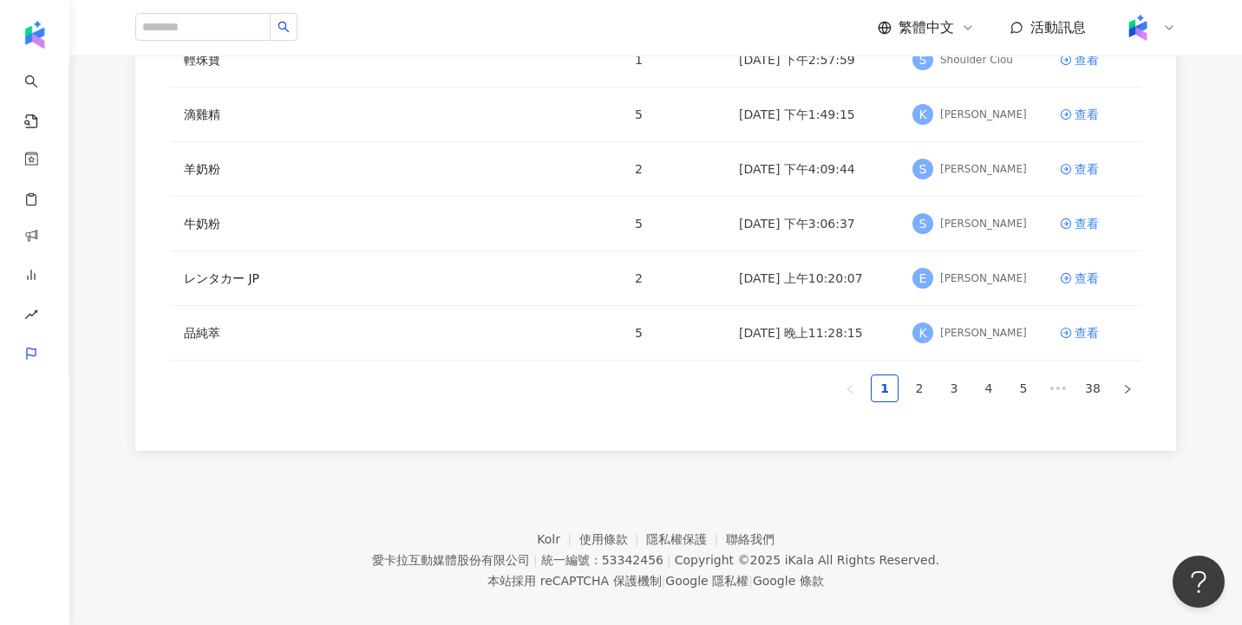
scroll to position [434, 0]
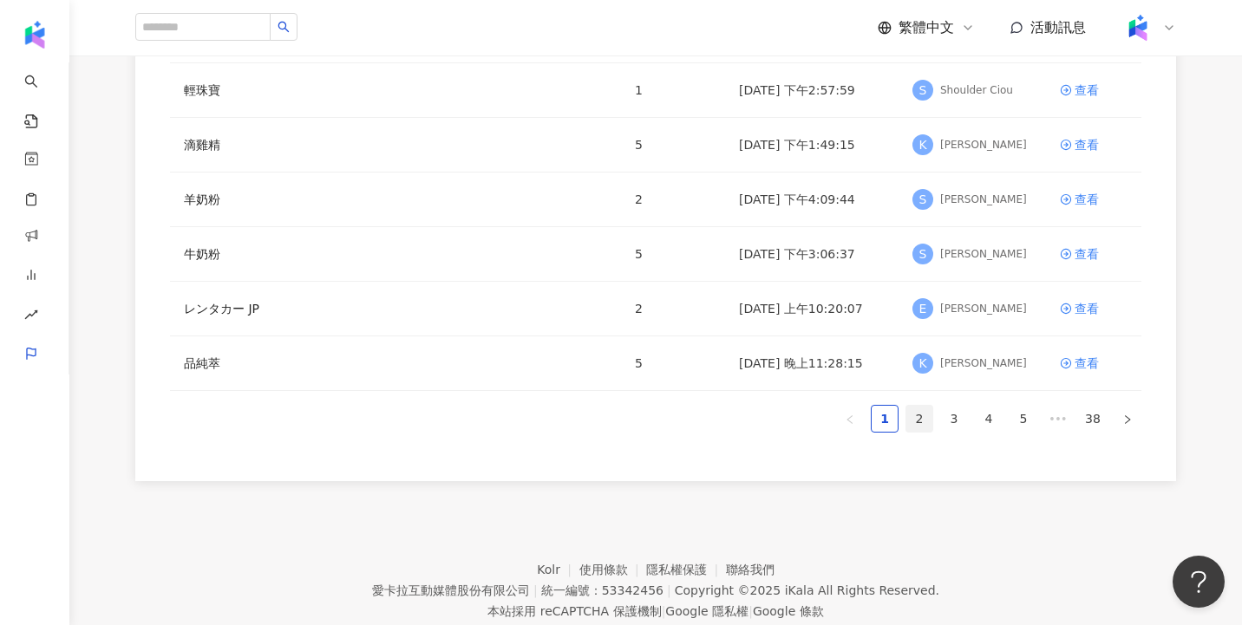
click at [919, 418] on link "2" at bounding box center [919, 419] width 26 height 26
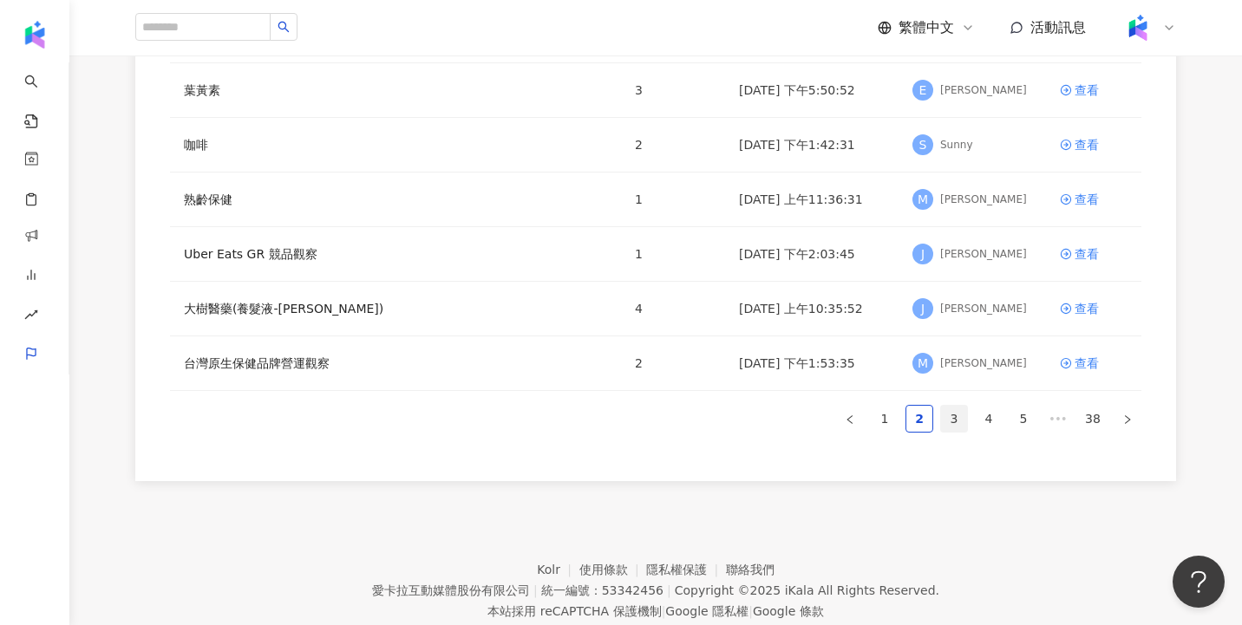
click at [950, 415] on link "3" at bounding box center [954, 419] width 26 height 26
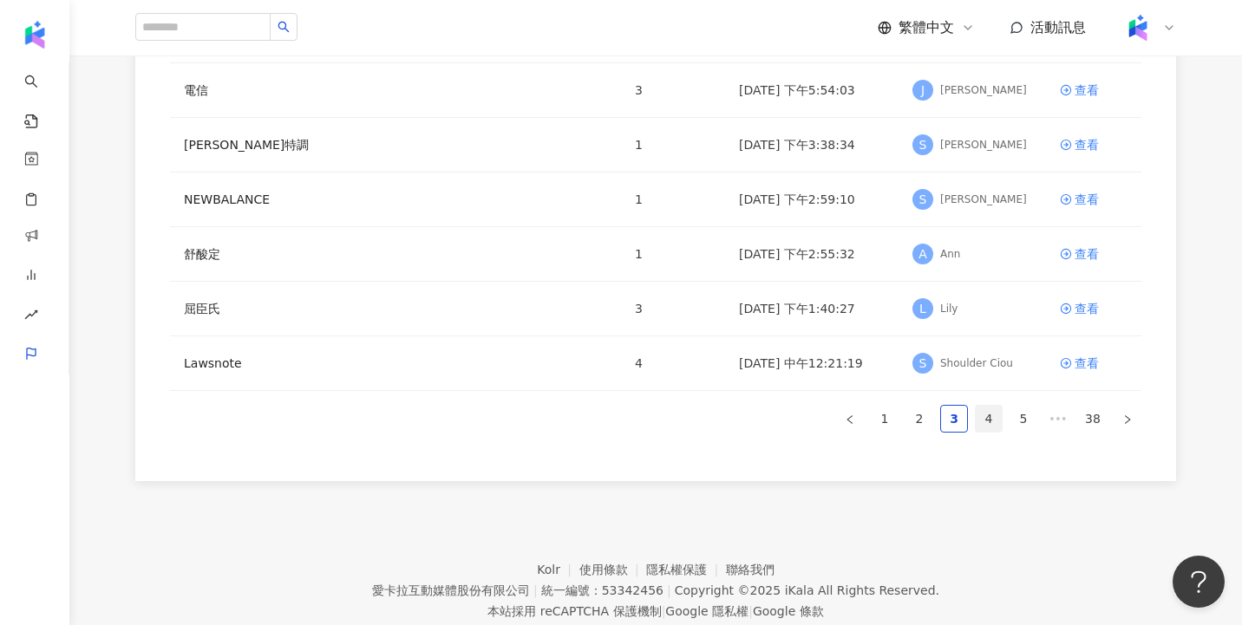
click at [988, 421] on link "4" at bounding box center [988, 419] width 26 height 26
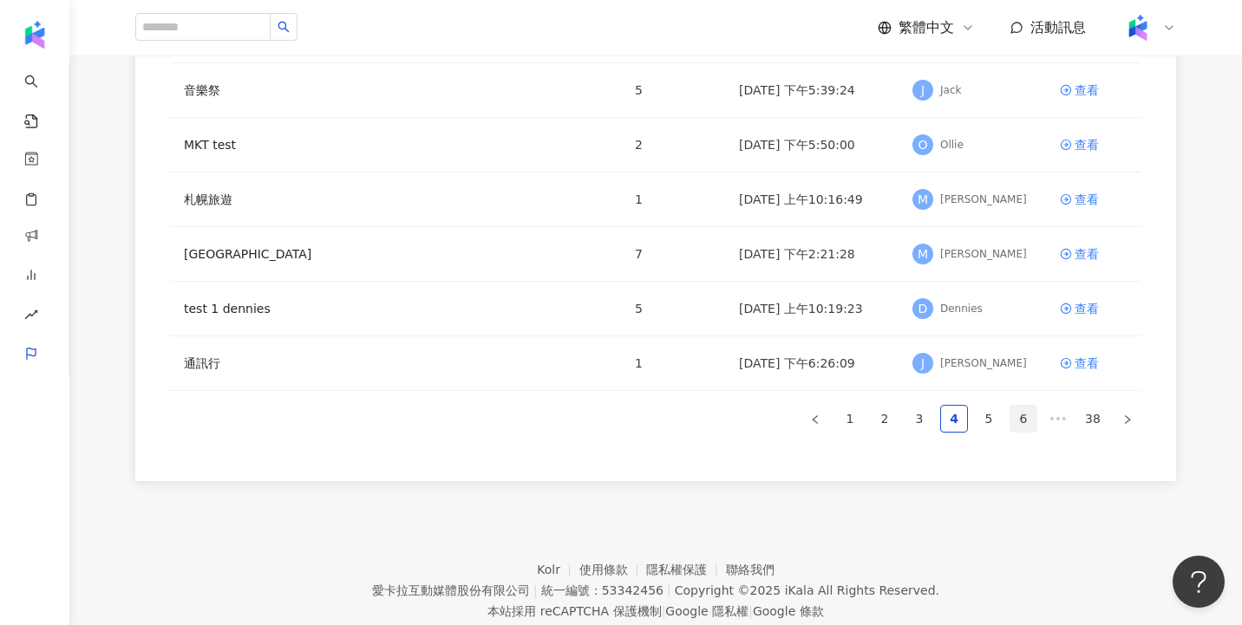
click at [1020, 421] on link "6" at bounding box center [1023, 419] width 26 height 26
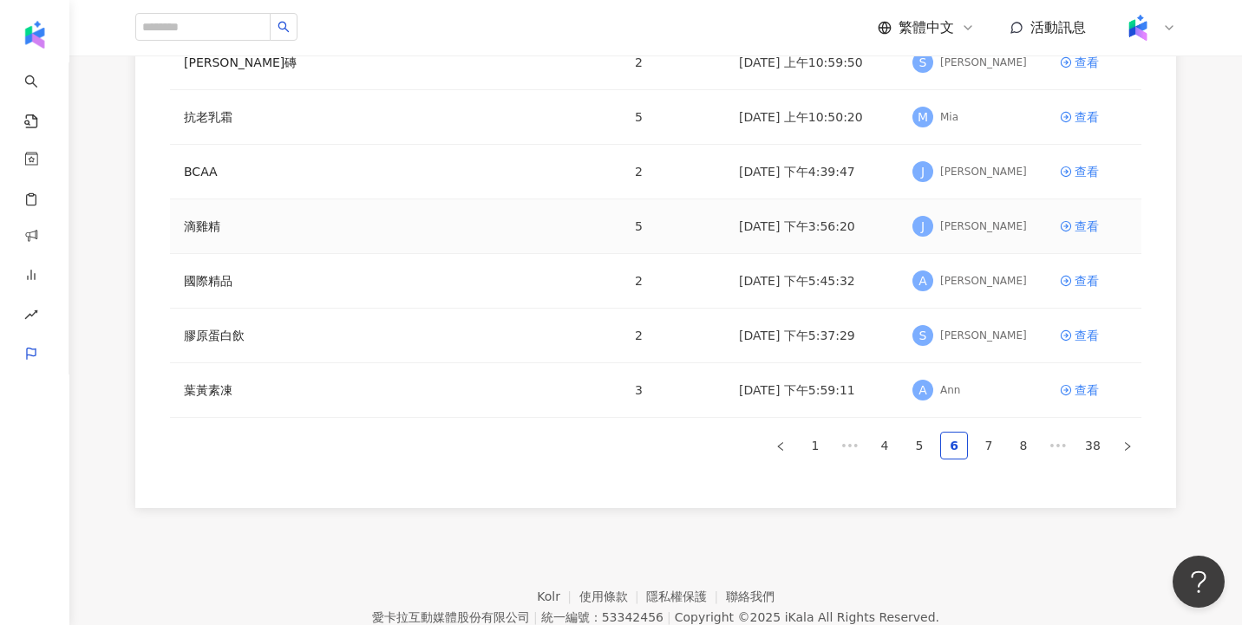
scroll to position [482, 0]
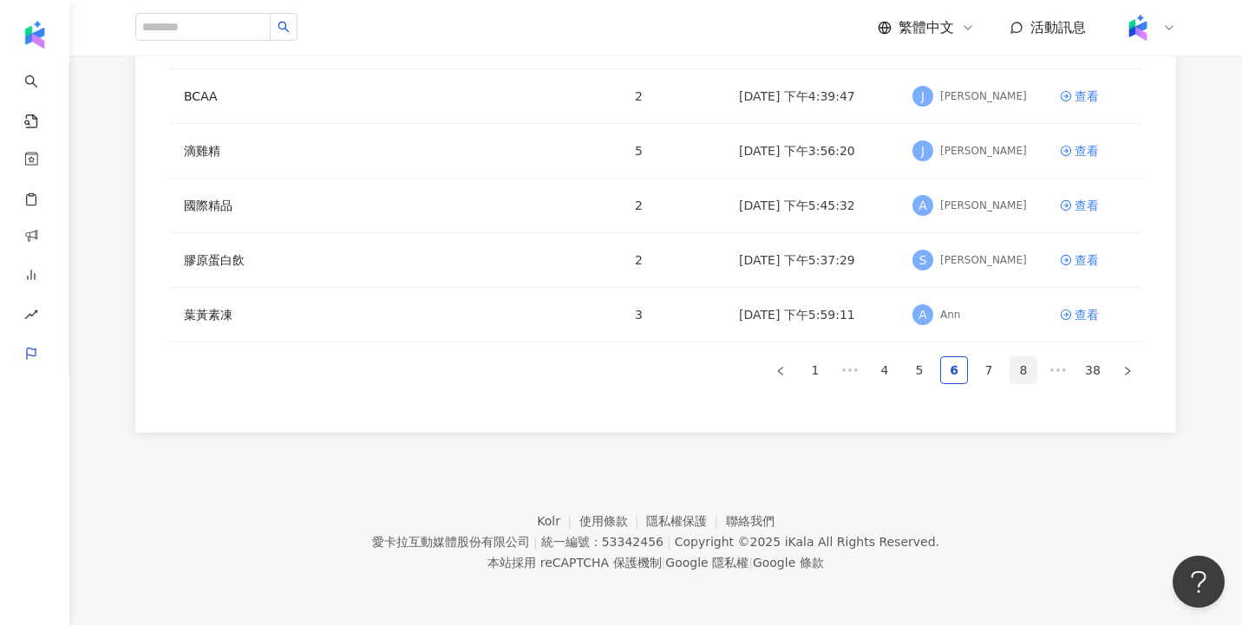
click at [1022, 369] on link "8" at bounding box center [1023, 370] width 26 height 26
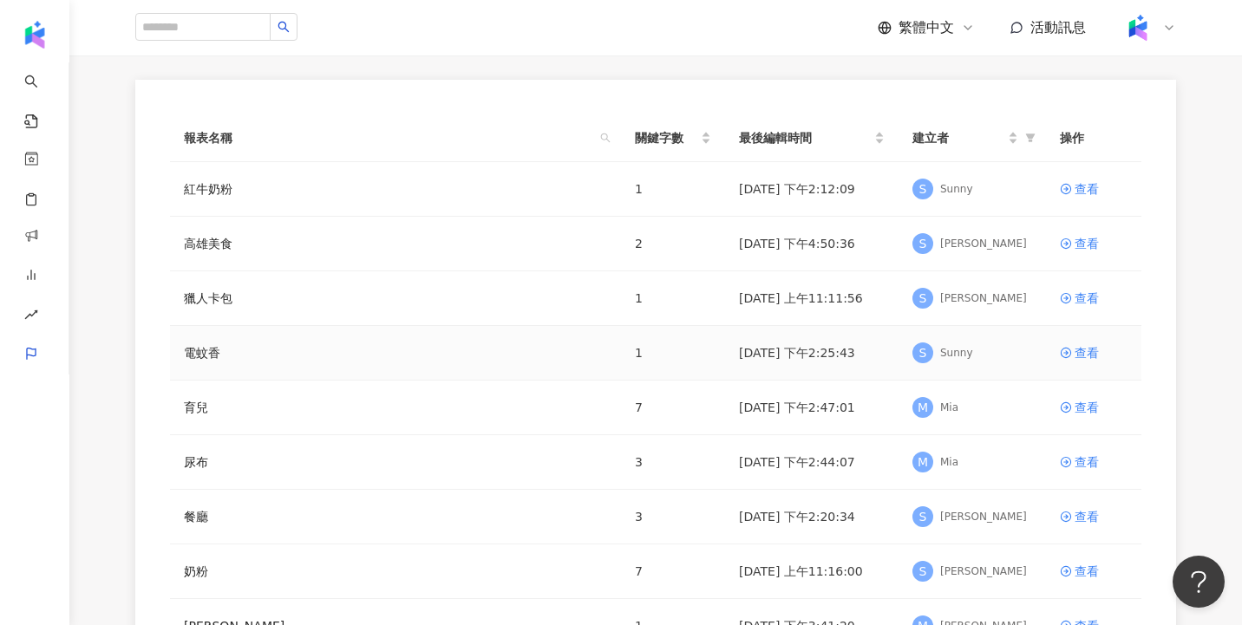
scroll to position [206, 0]
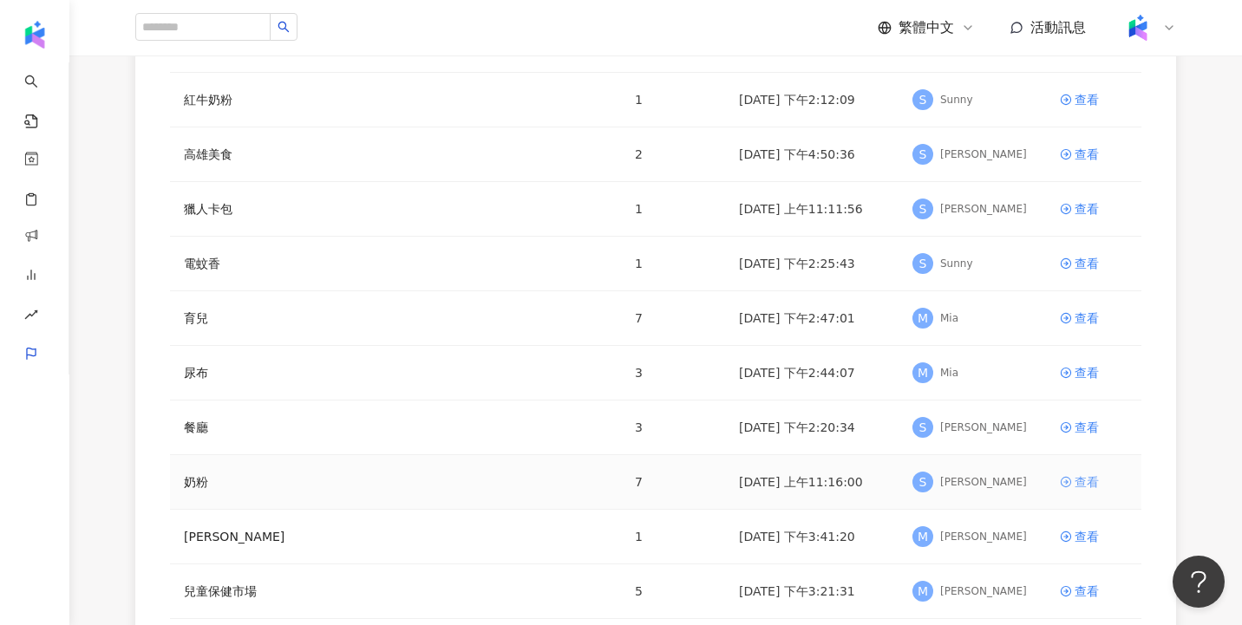
click at [1091, 474] on div "查看" at bounding box center [1086, 482] width 24 height 19
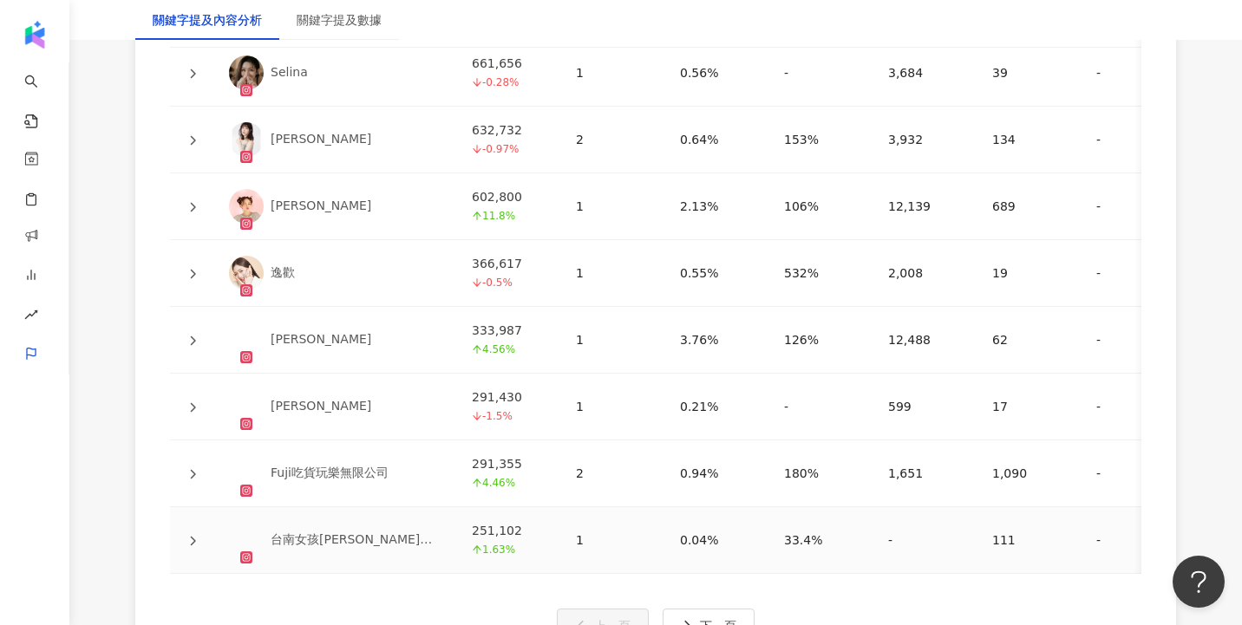
scroll to position [3632, 0]
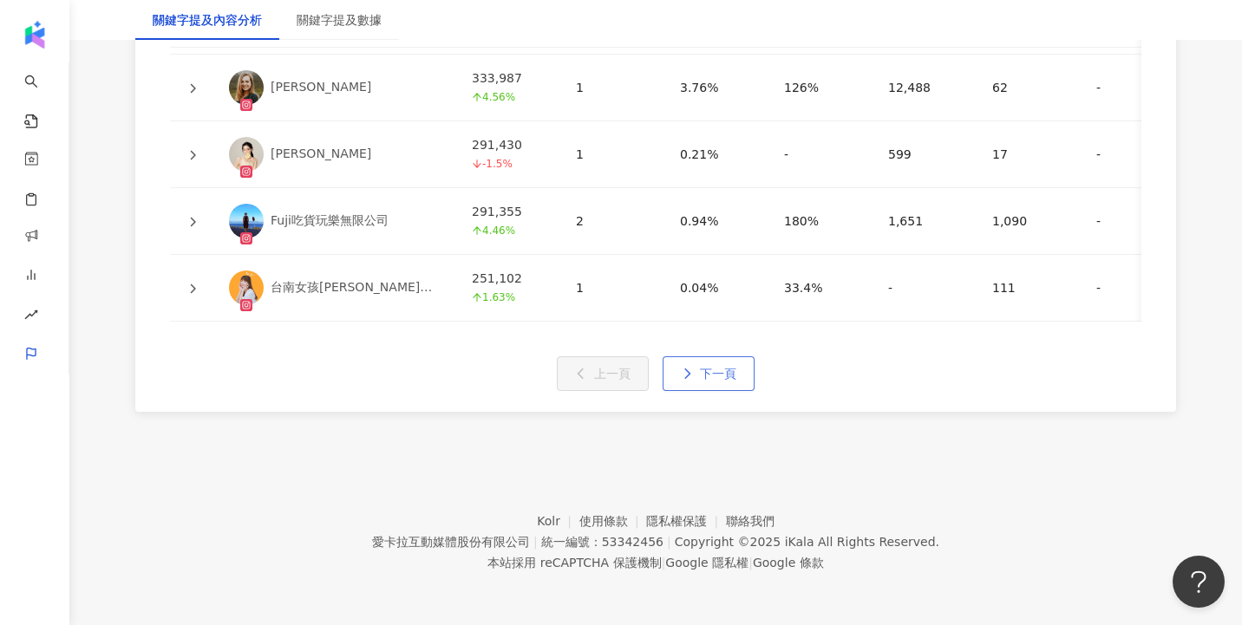
click at [706, 375] on span "下一頁" at bounding box center [718, 374] width 36 height 14
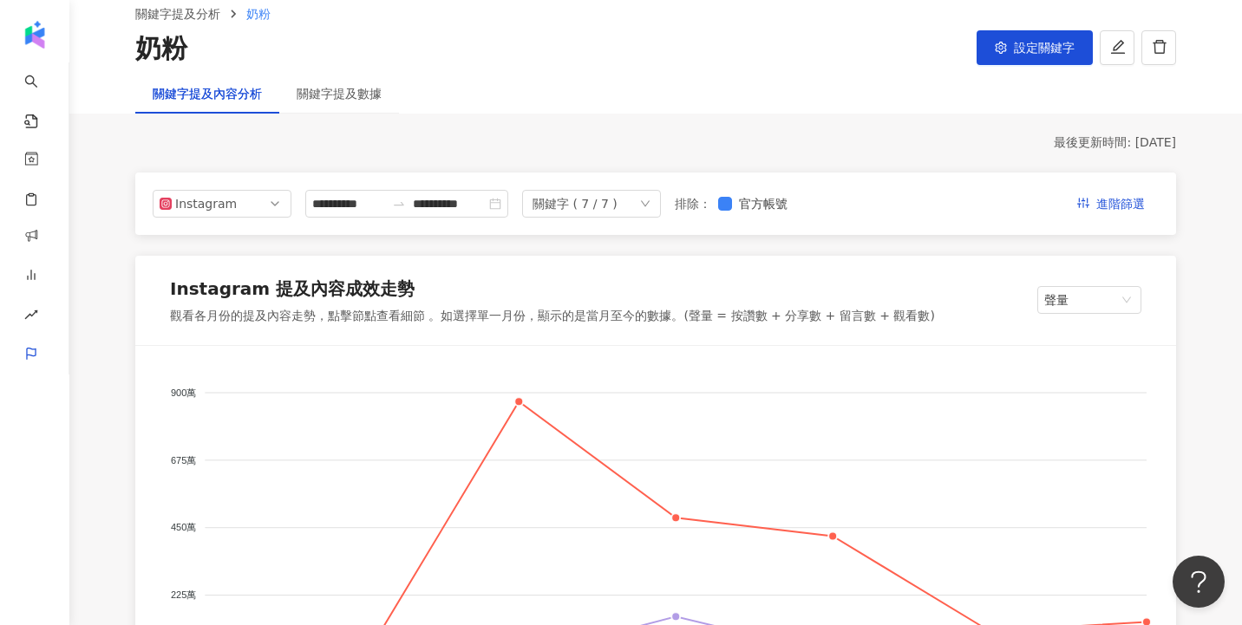
scroll to position [0, 0]
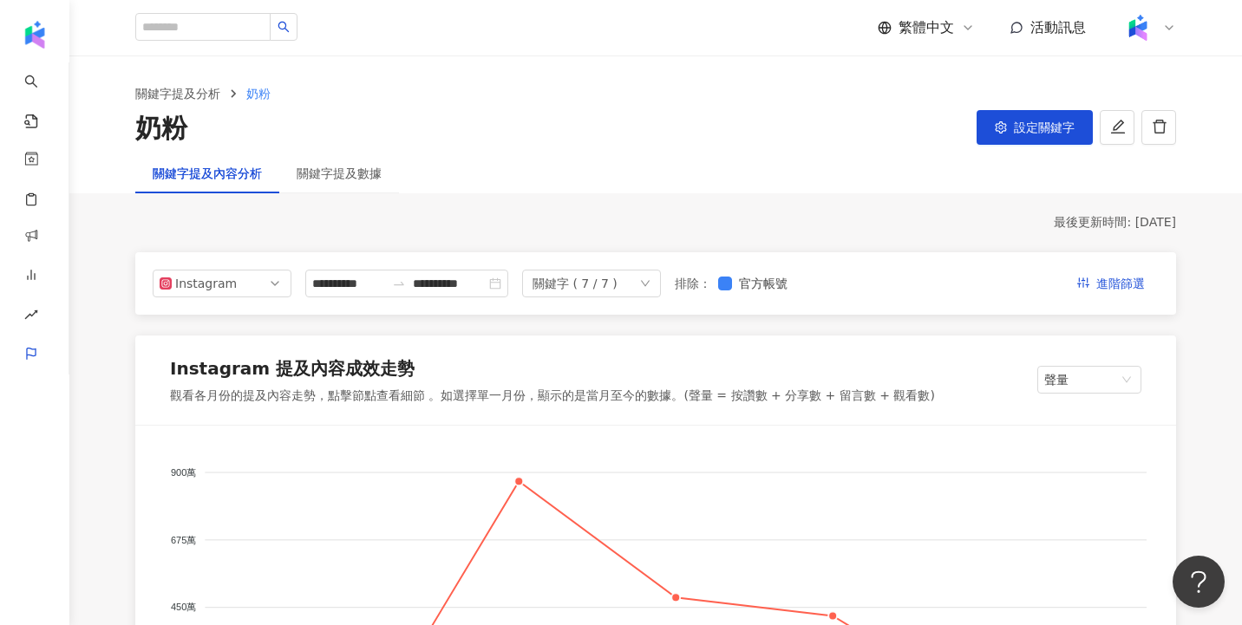
click at [340, 184] on div "關鍵字提及數據" at bounding box center [339, 173] width 120 height 40
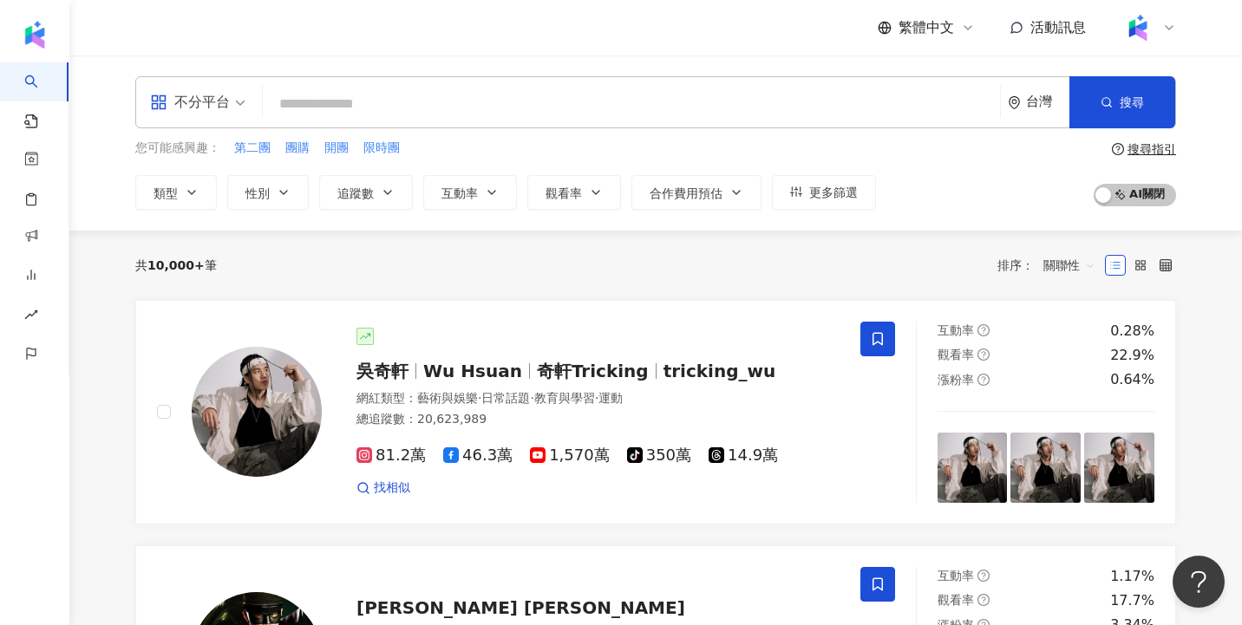
click at [835, 43] on div "繁體中文 活動訊息" at bounding box center [655, 27] width 1041 height 55
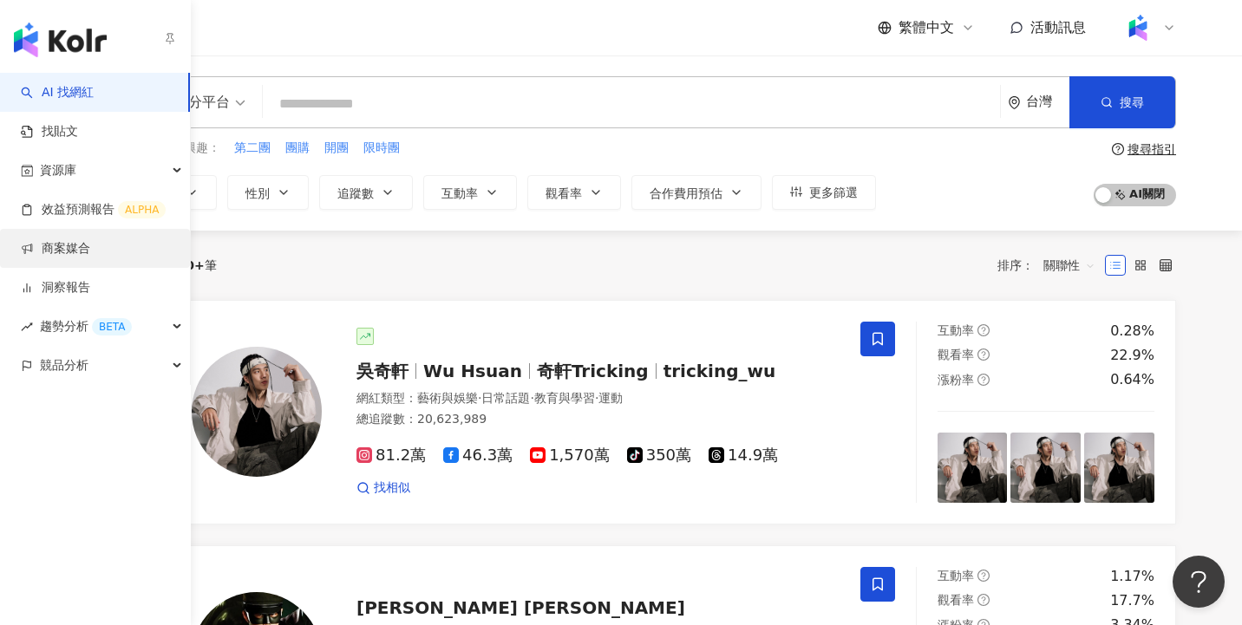
click at [90, 250] on link "商案媒合" at bounding box center [55, 248] width 69 height 17
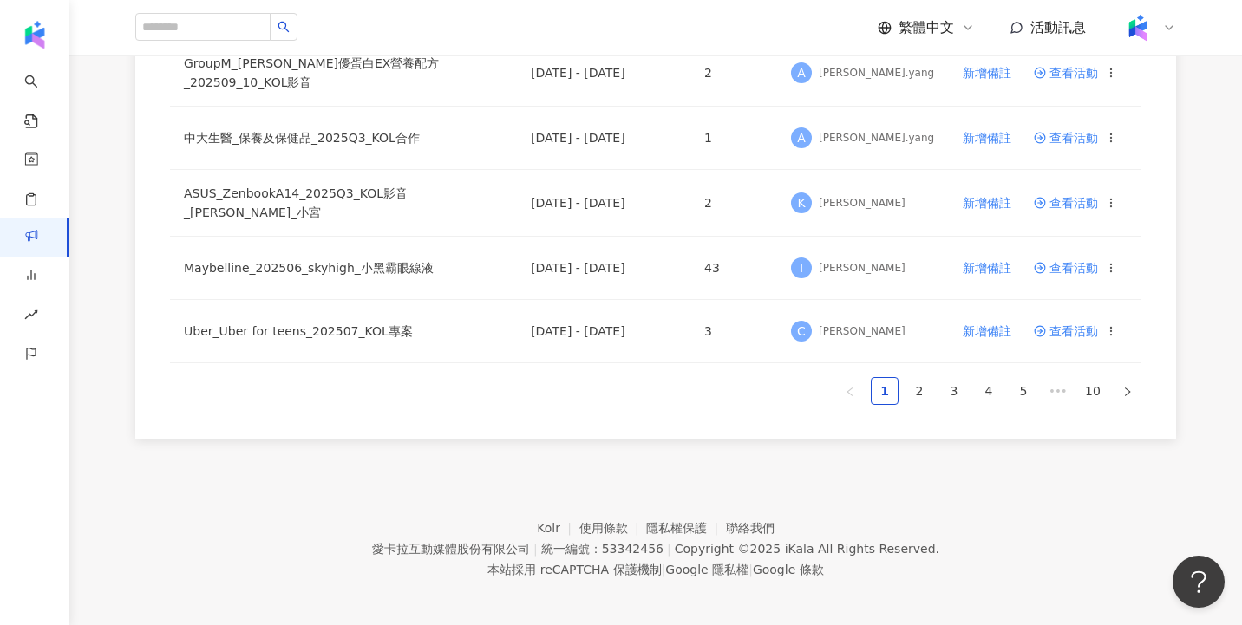
scroll to position [1240, 0]
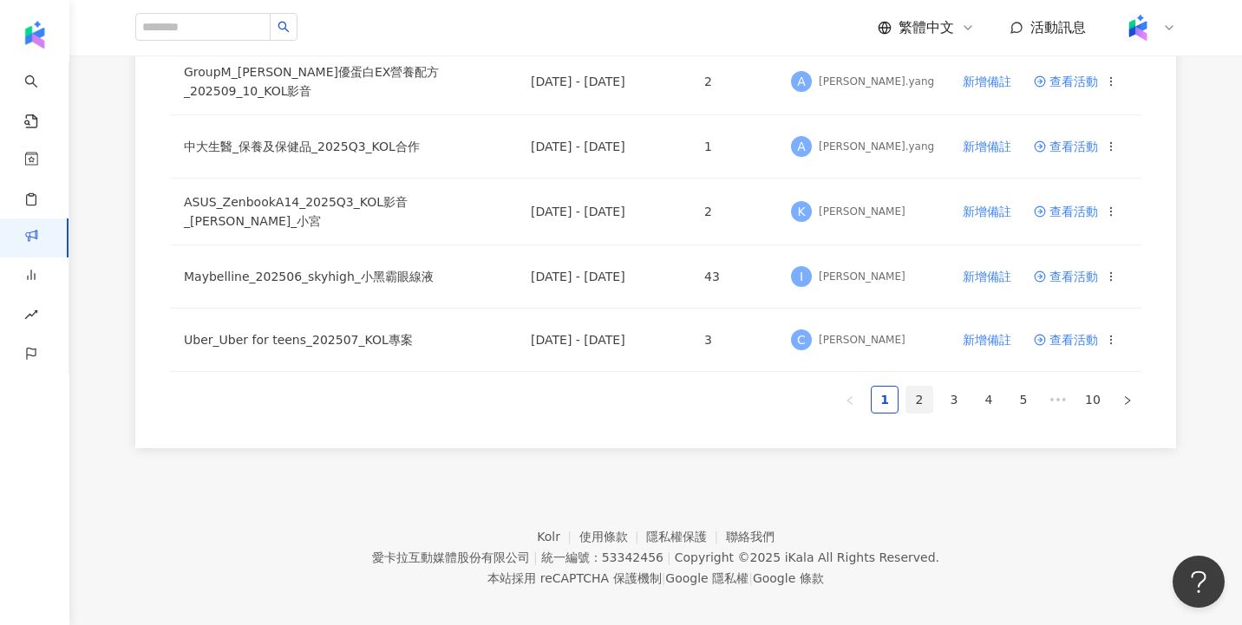
click at [922, 393] on link "2" at bounding box center [919, 400] width 26 height 26
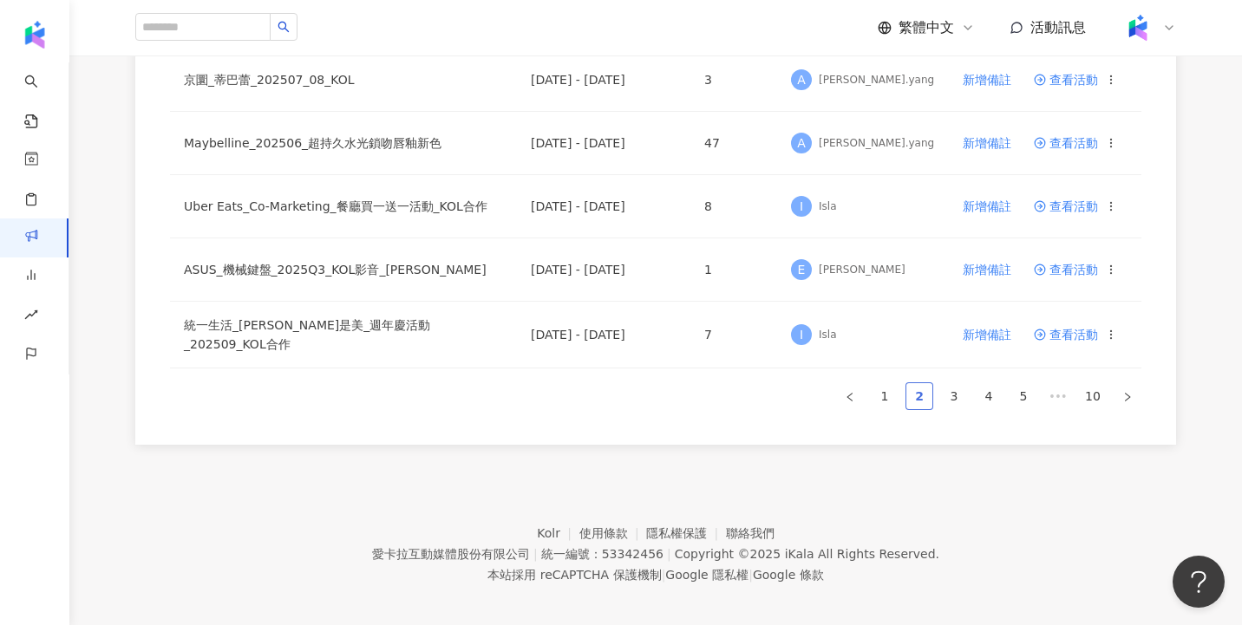
scroll to position [1238, 0]
click at [950, 388] on link "3" at bounding box center [954, 398] width 26 height 26
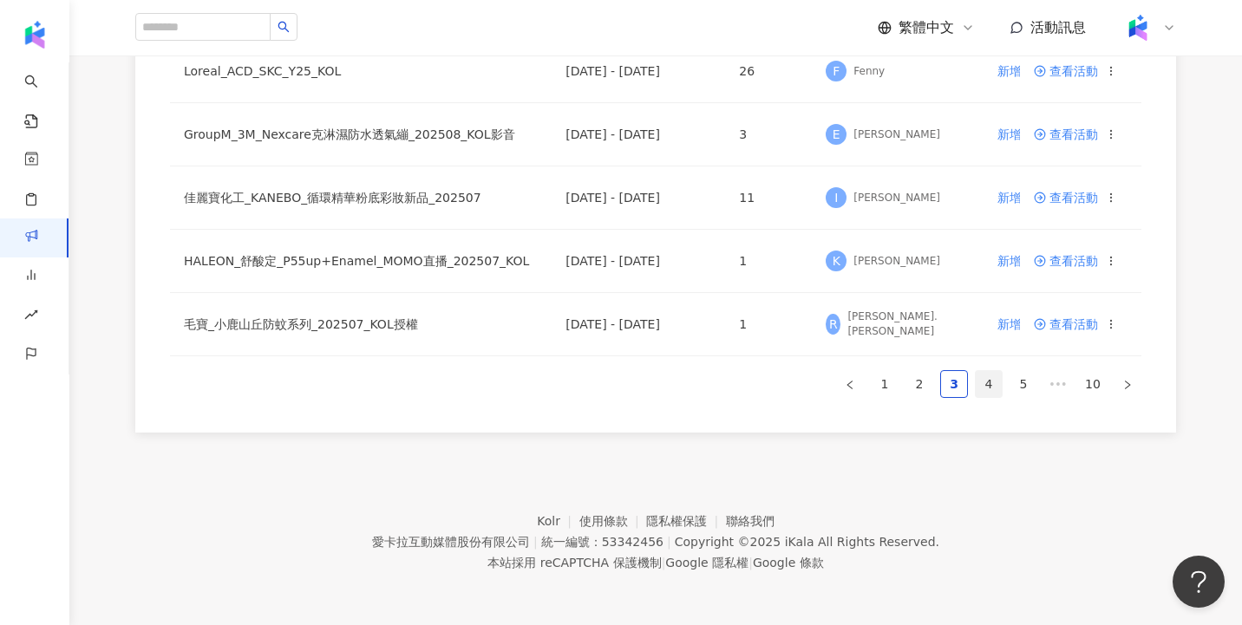
click at [986, 389] on link "4" at bounding box center [988, 384] width 26 height 26
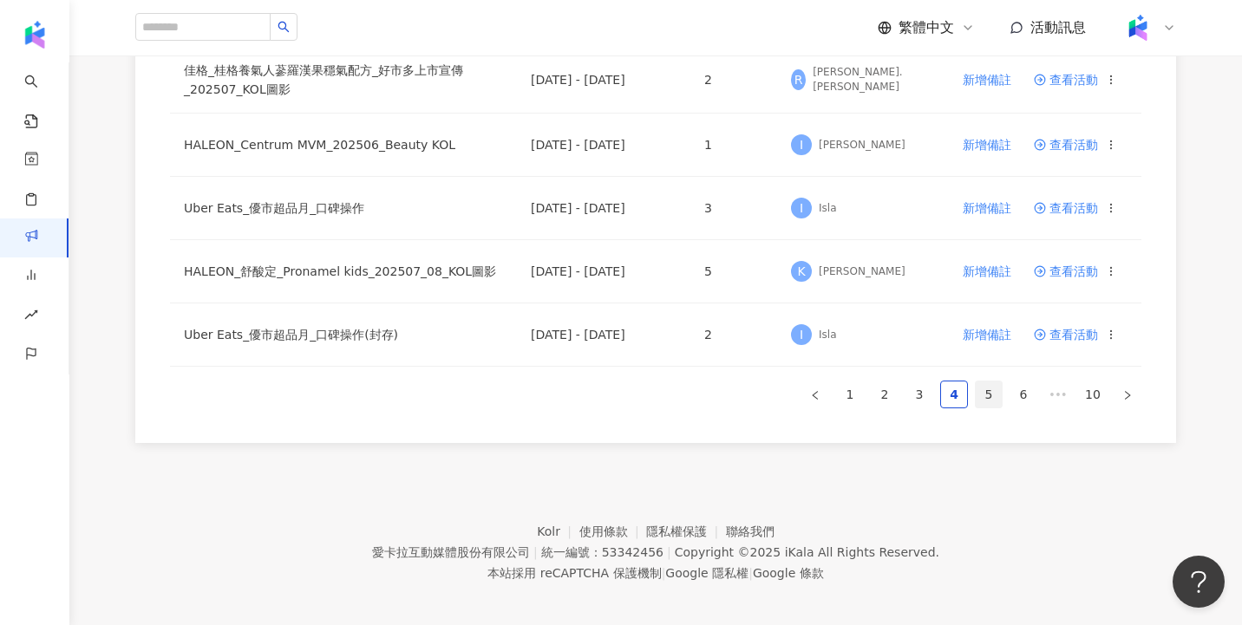
click at [988, 393] on link "5" at bounding box center [988, 395] width 26 height 26
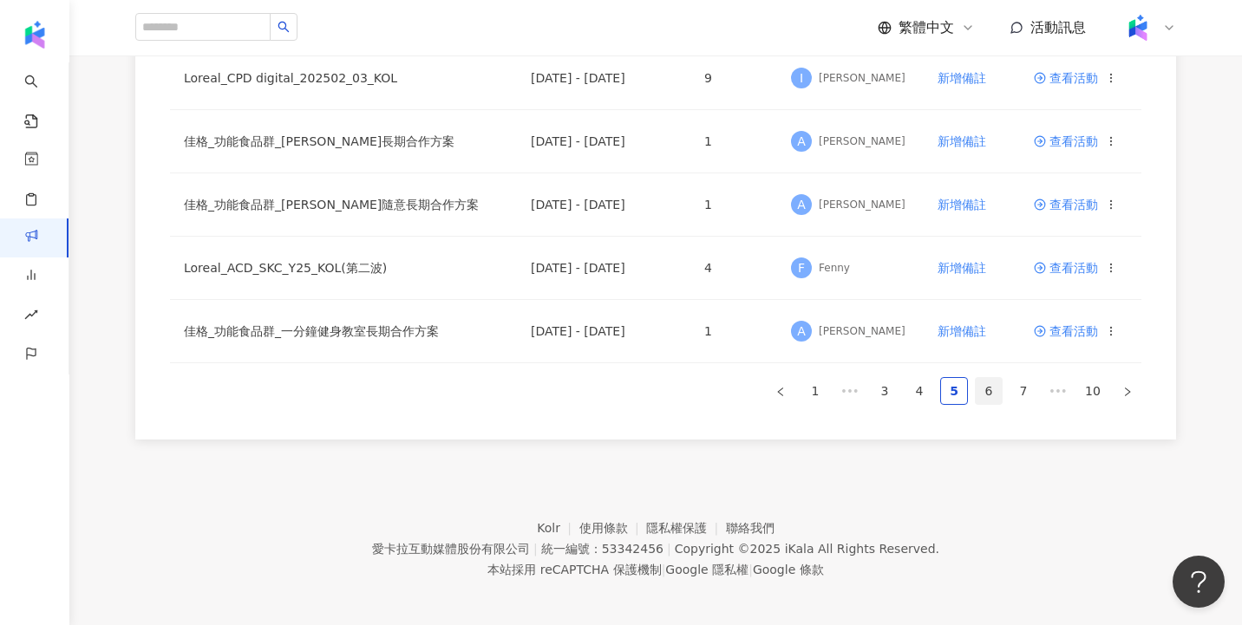
click at [982, 388] on link "6" at bounding box center [988, 391] width 26 height 26
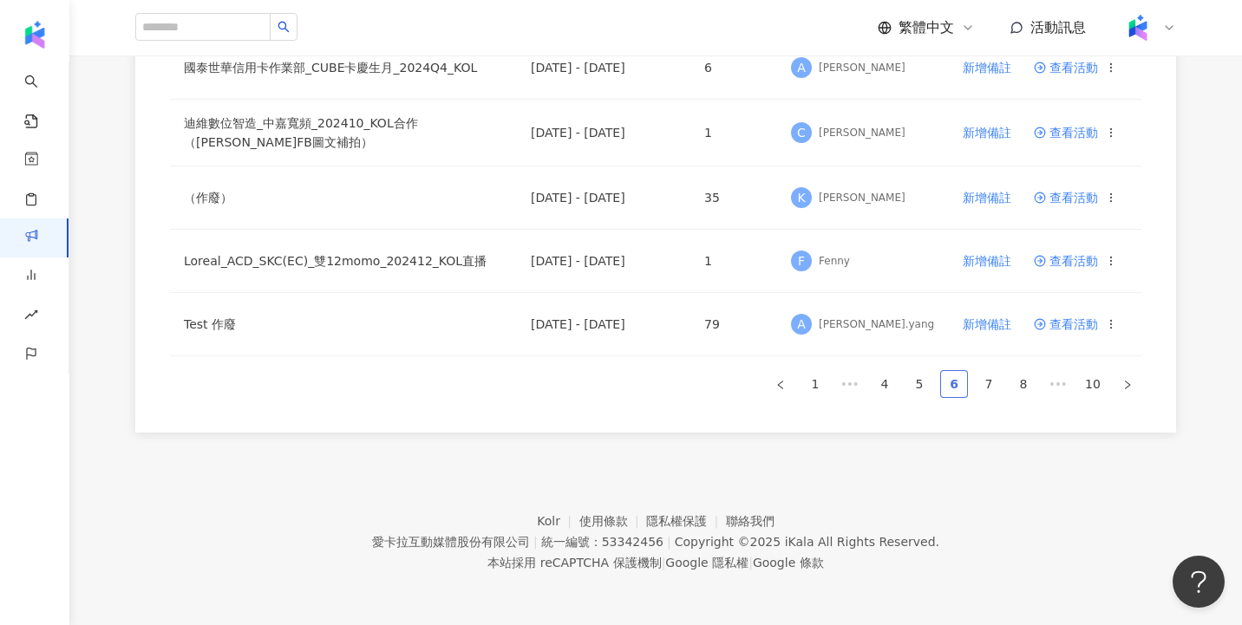
scroll to position [1235, 0]
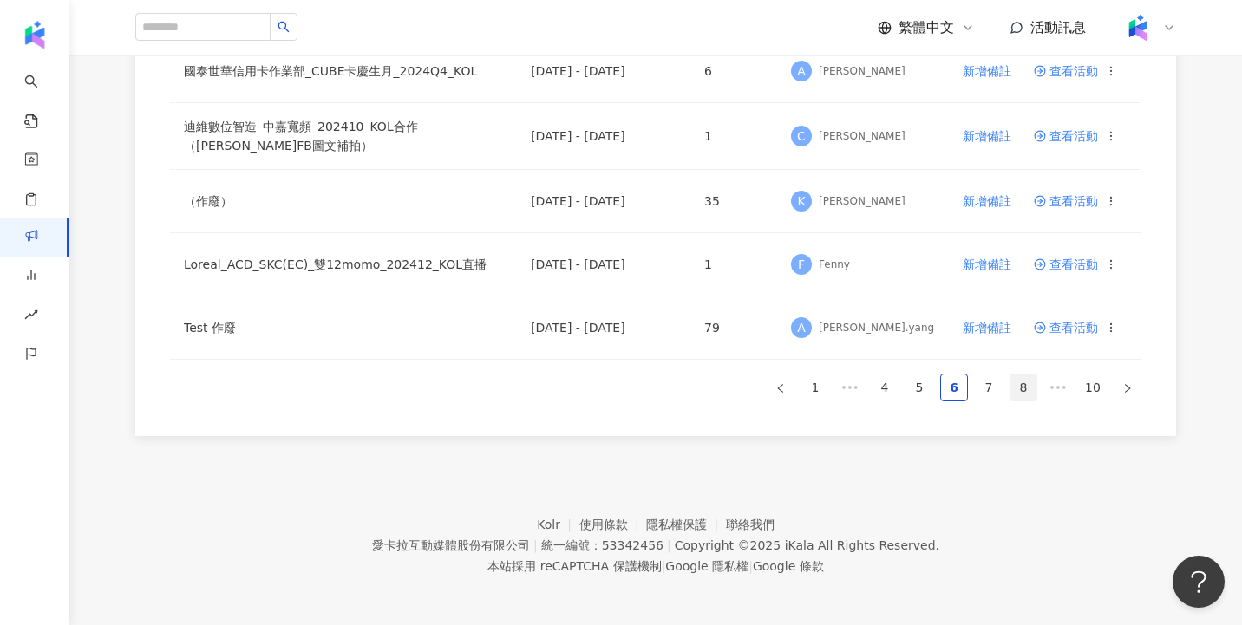
click at [1016, 382] on link "8" at bounding box center [1023, 388] width 26 height 26
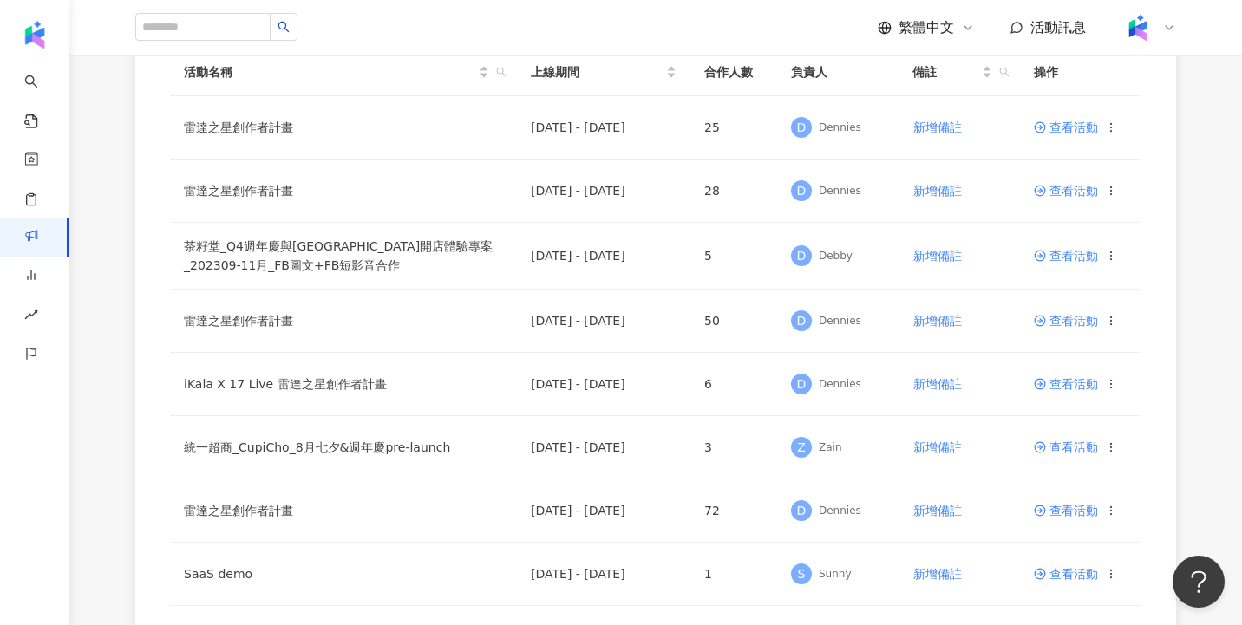
scroll to position [0, 0]
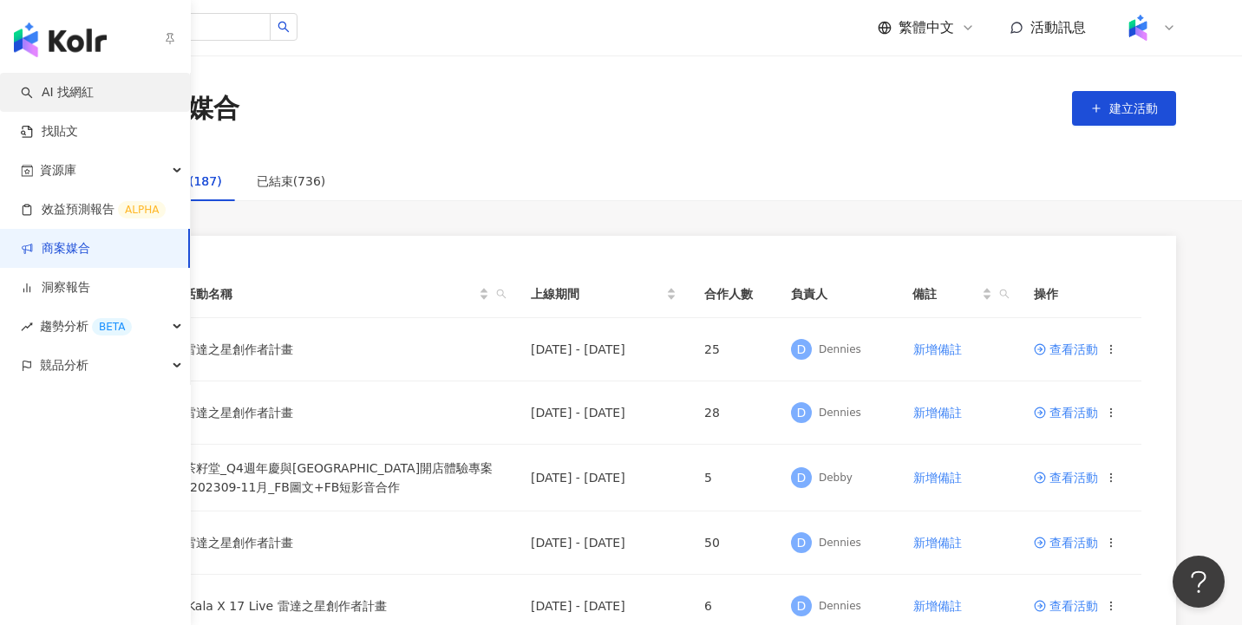
click at [75, 95] on link "AI 找網紅" at bounding box center [57, 92] width 73 height 17
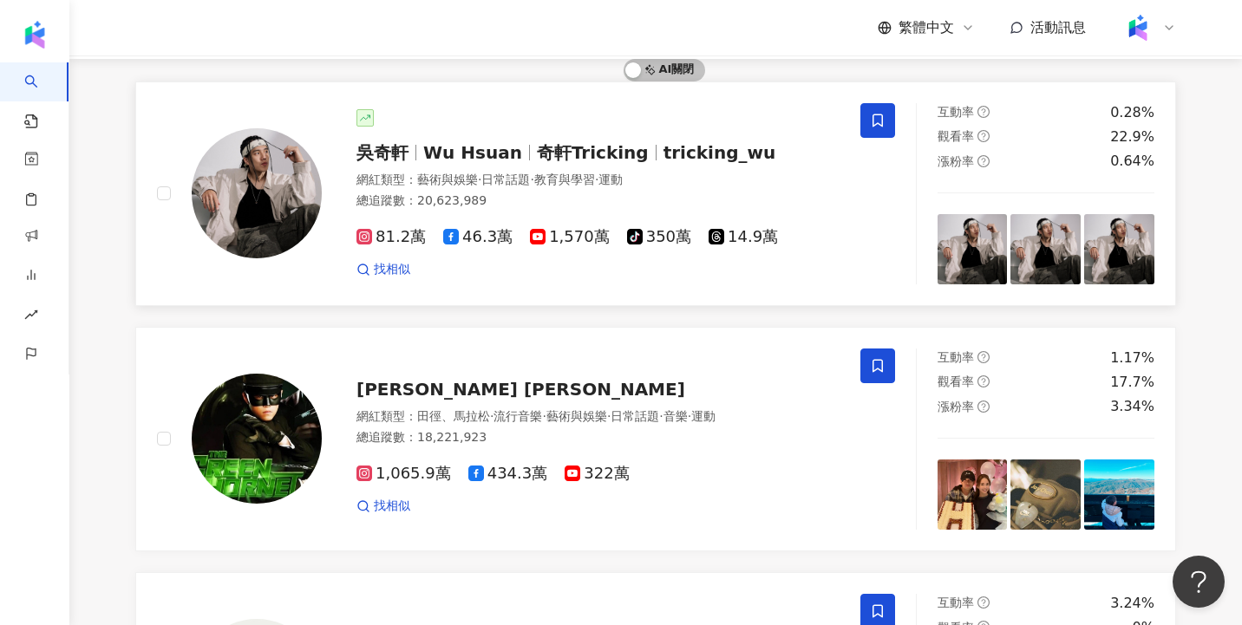
scroll to position [177, 0]
